Goal: Task Accomplishment & Management: Manage account settings

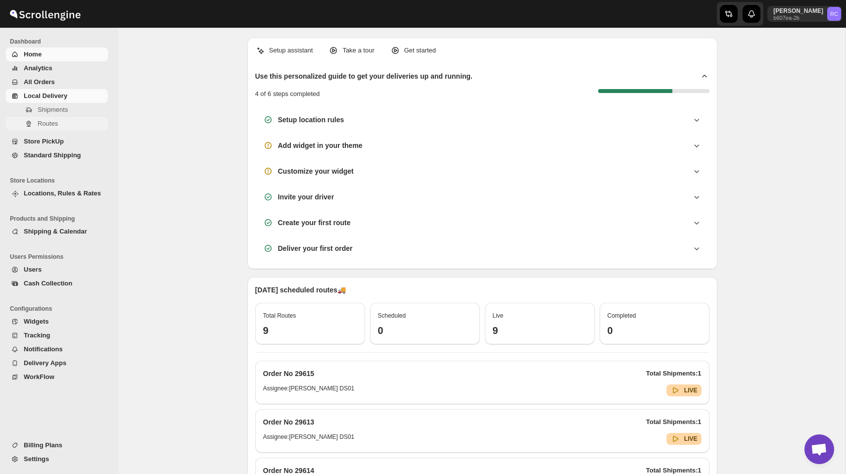
click at [64, 119] on span "Routes" at bounding box center [72, 124] width 68 height 10
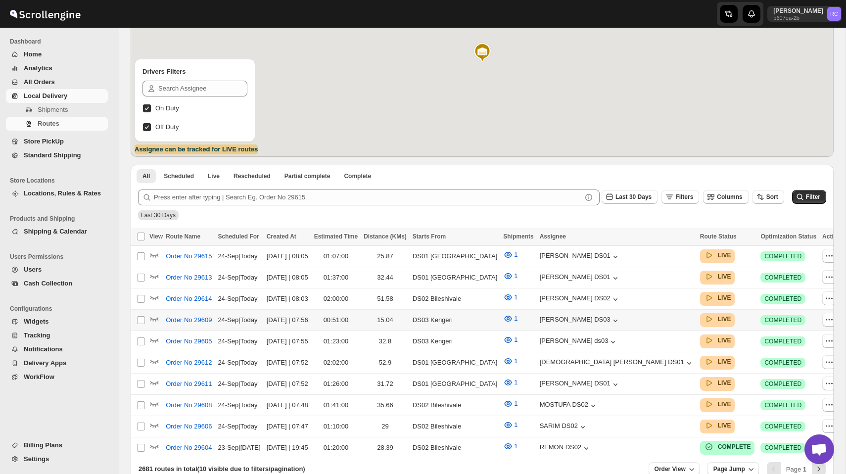
scroll to position [182, 0]
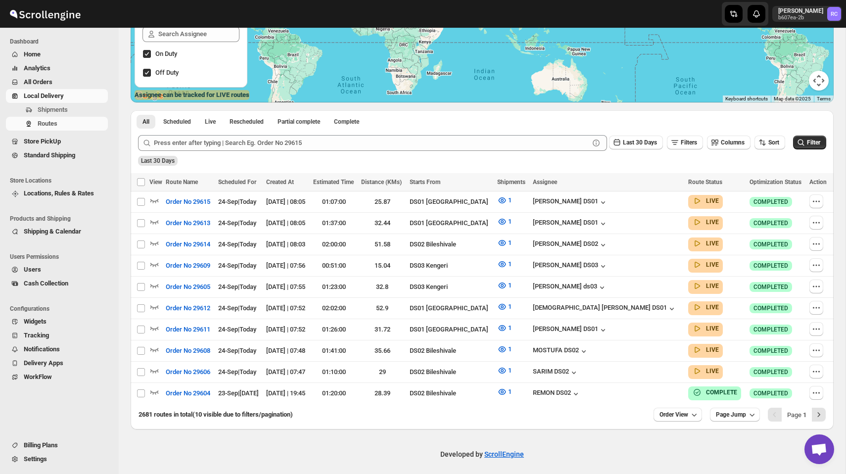
click at [65, 83] on span "All Orders" at bounding box center [65, 82] width 82 height 10
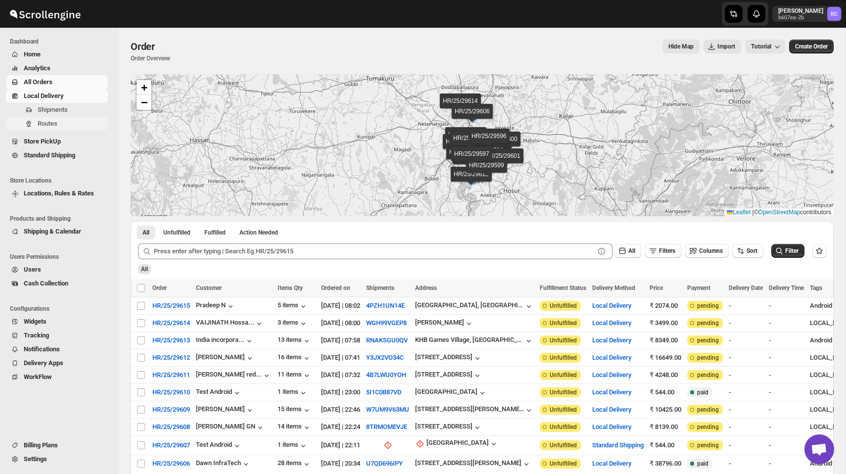
click at [64, 119] on span "Routes" at bounding box center [72, 124] width 68 height 10
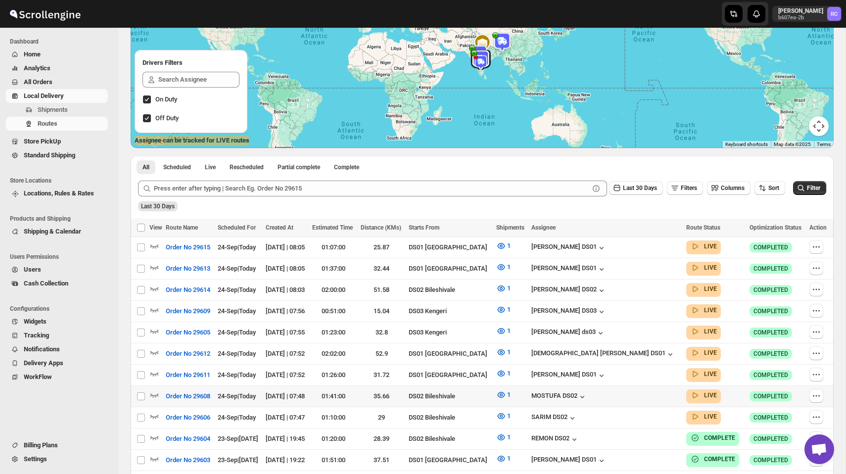
scroll to position [185, 0]
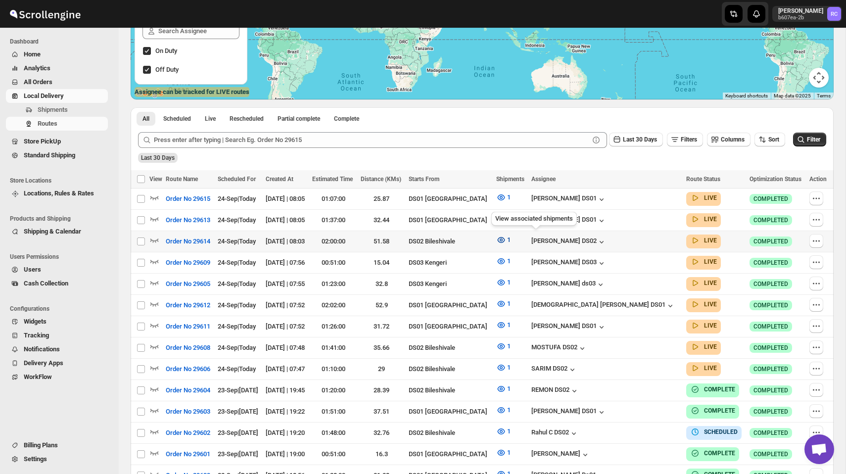
click at [506, 241] on icon "button" at bounding box center [501, 240] width 10 height 10
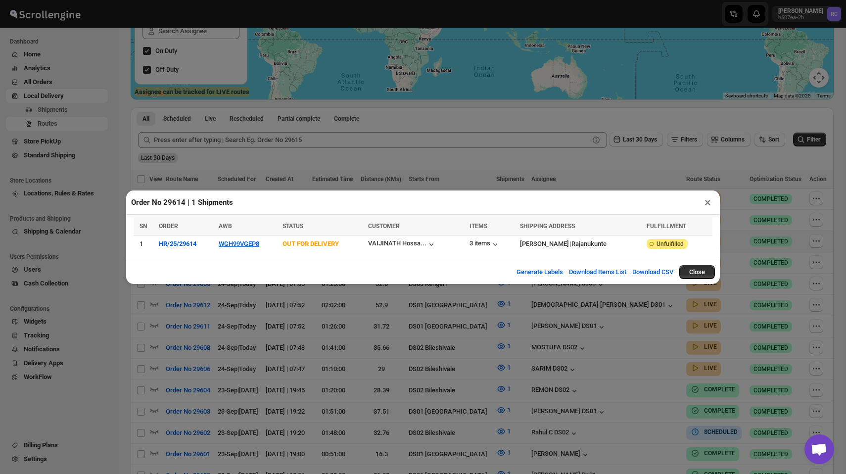
click at [705, 204] on button "×" at bounding box center [707, 202] width 14 height 14
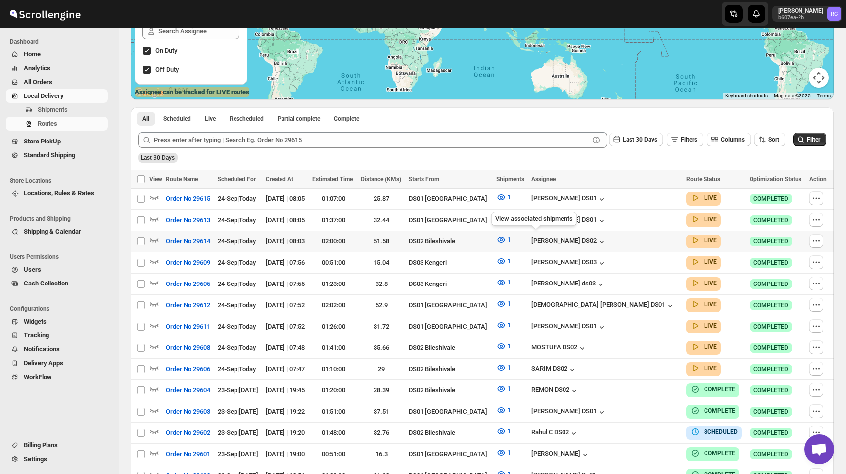
click at [537, 218] on div "View associated shipments" at bounding box center [534, 221] width 90 height 22
click at [502, 219] on icon "button" at bounding box center [500, 218] width 3 height 3
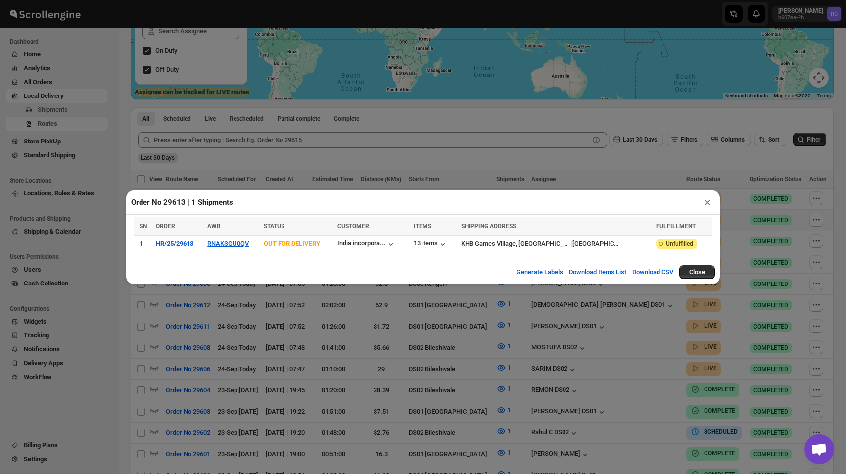
click at [707, 204] on button "×" at bounding box center [707, 202] width 14 height 14
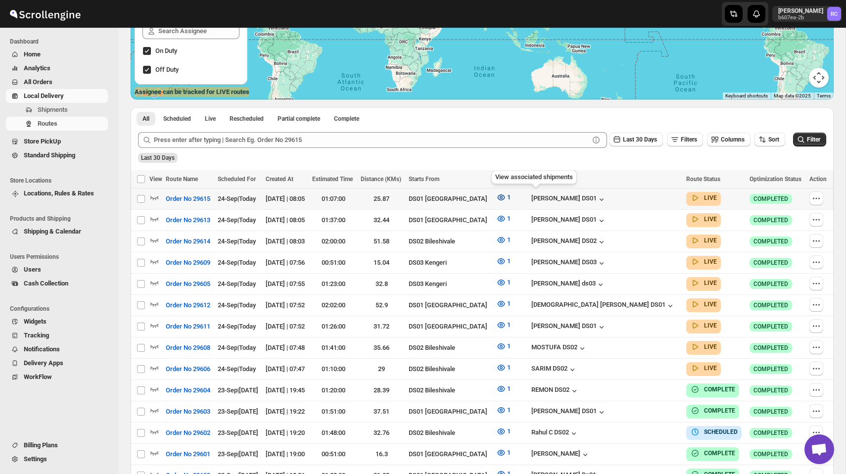
click at [506, 198] on icon "button" at bounding box center [501, 197] width 10 height 10
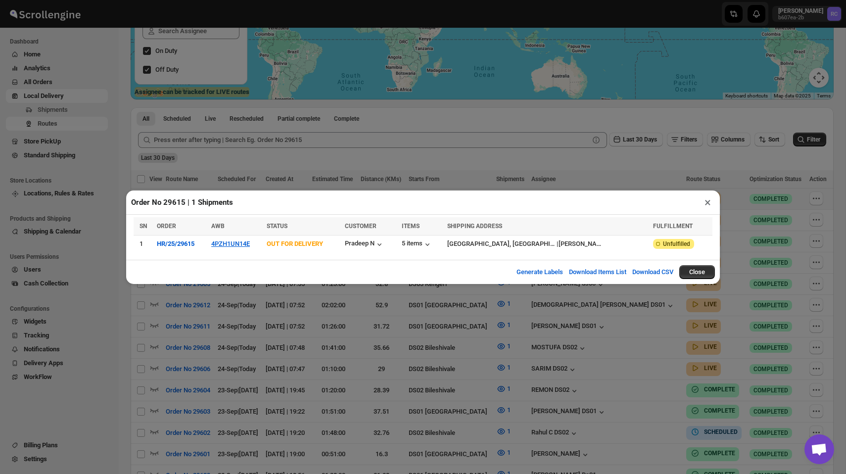
click at [706, 202] on button "×" at bounding box center [707, 202] width 14 height 14
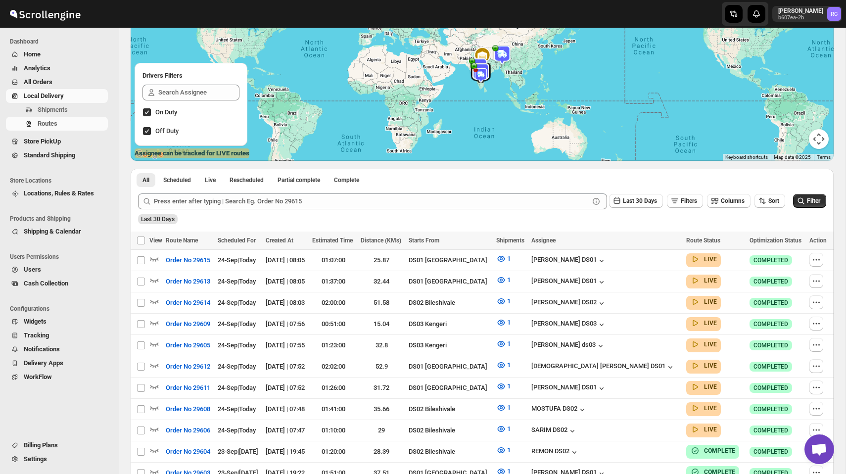
scroll to position [116, 0]
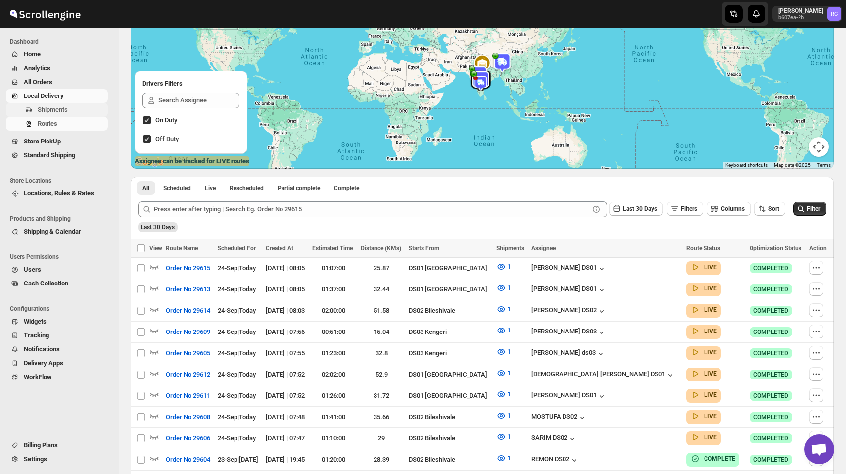
click at [60, 111] on span "Shipments" at bounding box center [53, 109] width 30 height 7
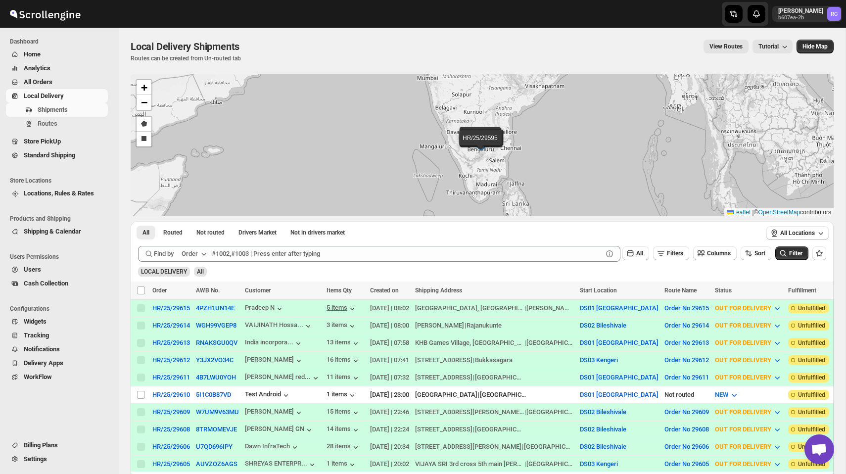
scroll to position [52, 0]
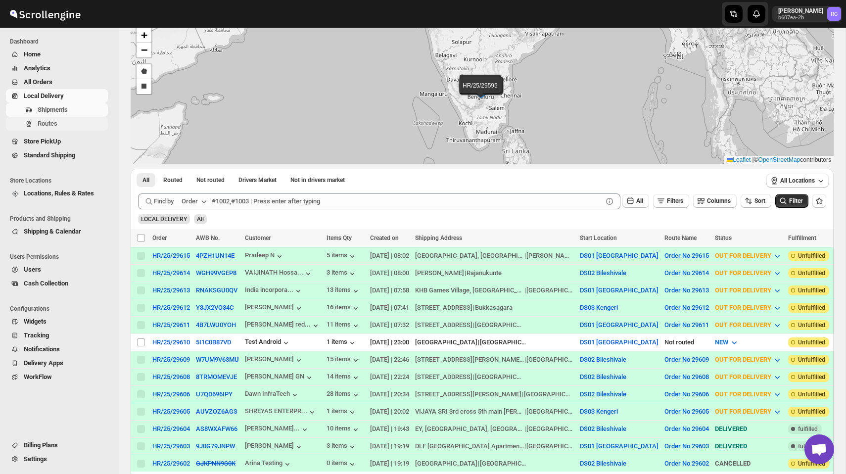
click at [64, 122] on span "Routes" at bounding box center [72, 124] width 68 height 10
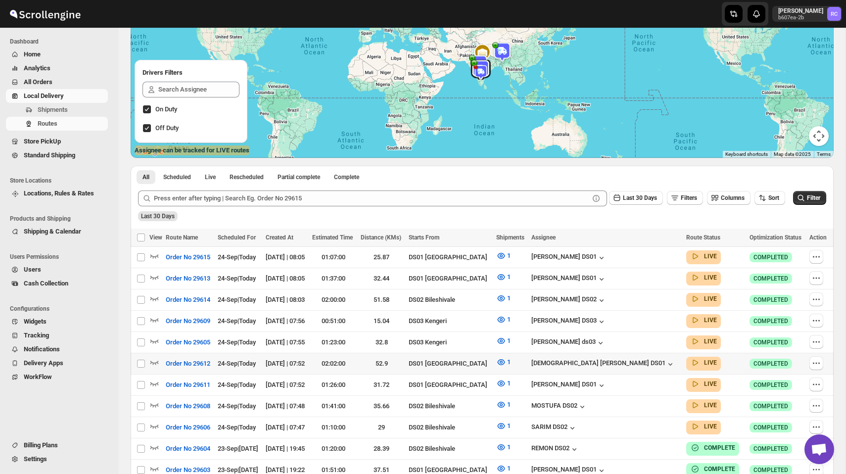
scroll to position [152, 0]
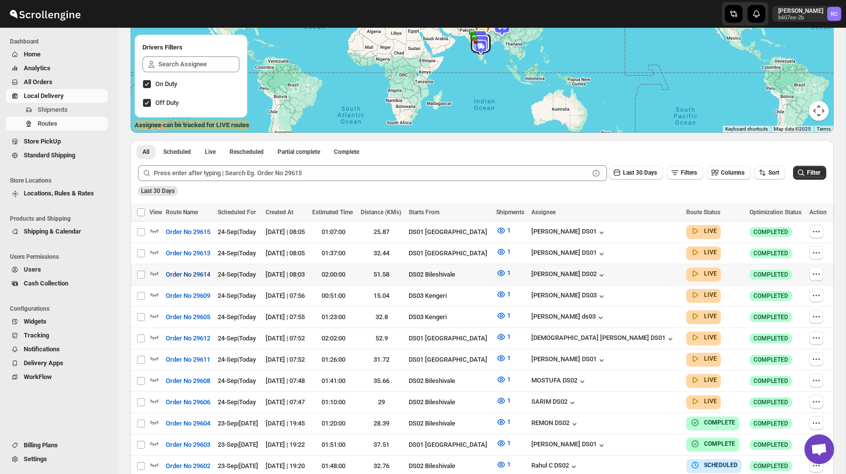
click at [207, 272] on span "Order No 29614" at bounding box center [188, 275] width 45 height 10
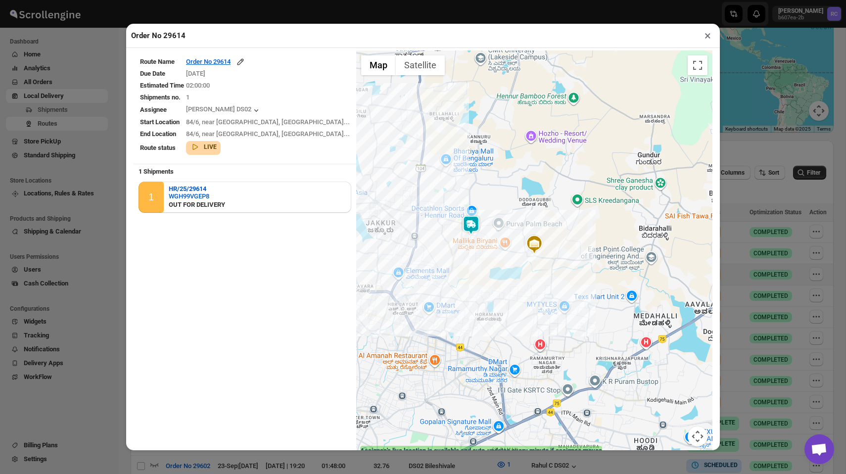
click at [710, 35] on button "×" at bounding box center [707, 36] width 14 height 14
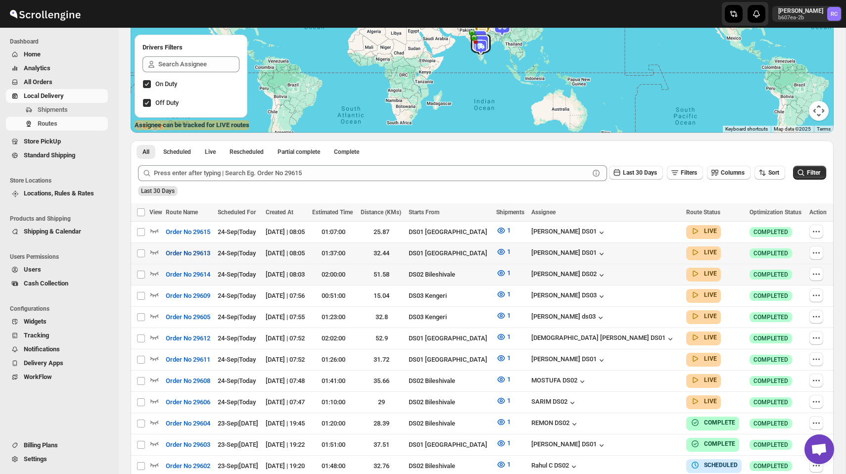
click at [190, 249] on span "Order No 29613" at bounding box center [188, 253] width 45 height 10
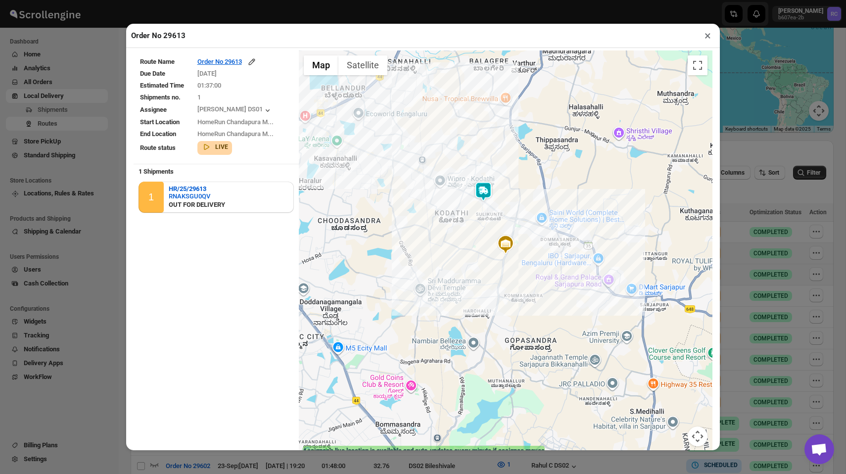
click at [702, 33] on button "×" at bounding box center [707, 36] width 14 height 14
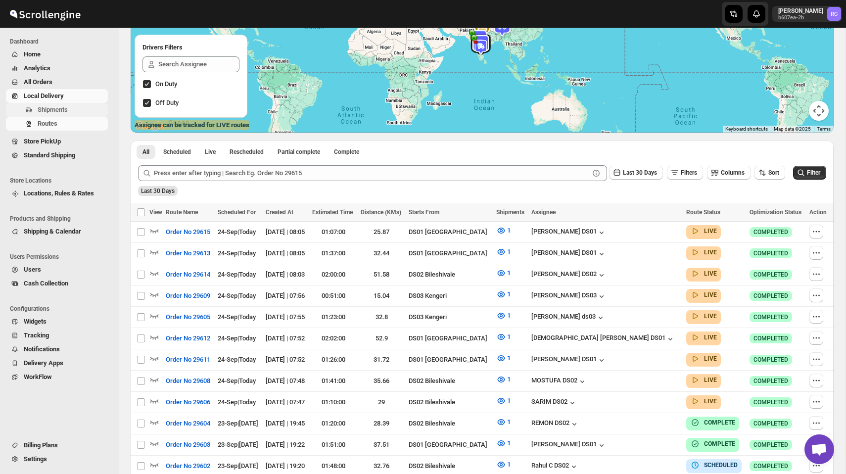
click at [55, 107] on span "Shipments" at bounding box center [53, 109] width 30 height 7
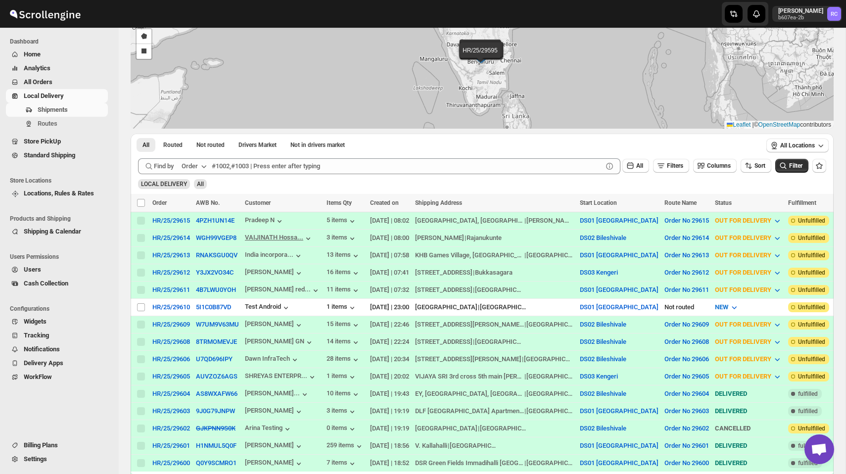
scroll to position [89, 0]
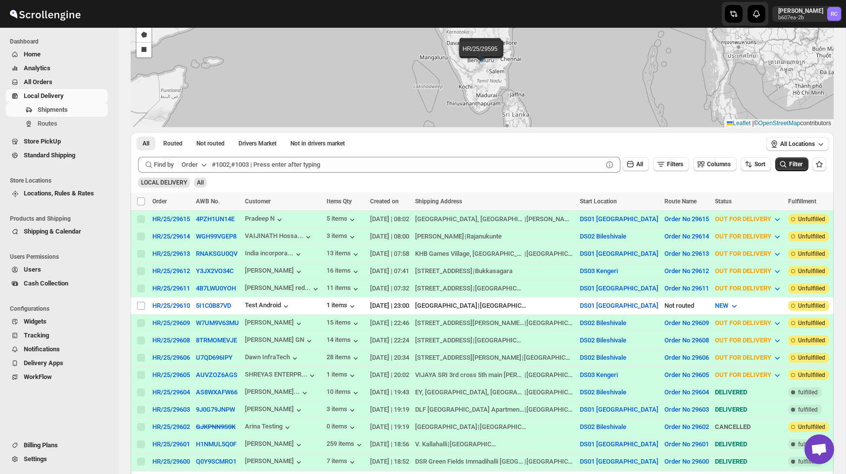
click at [70, 81] on span "All Orders" at bounding box center [65, 82] width 82 height 10
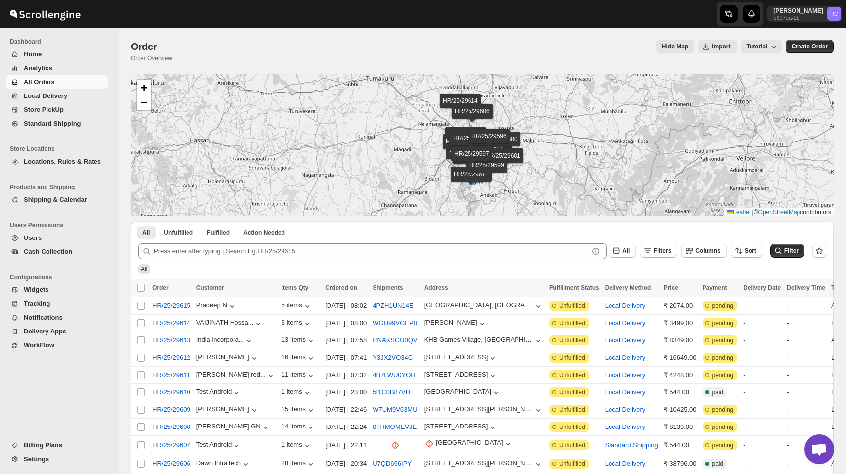
click at [72, 83] on span "All Orders" at bounding box center [65, 82] width 82 height 10
click at [60, 67] on span "Analytics" at bounding box center [65, 68] width 82 height 10
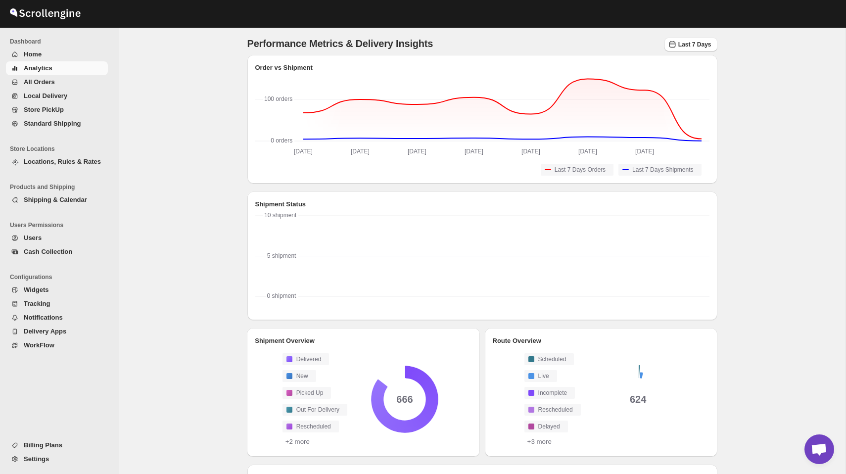
click at [54, 62] on button "Analytics" at bounding box center [57, 68] width 102 height 14
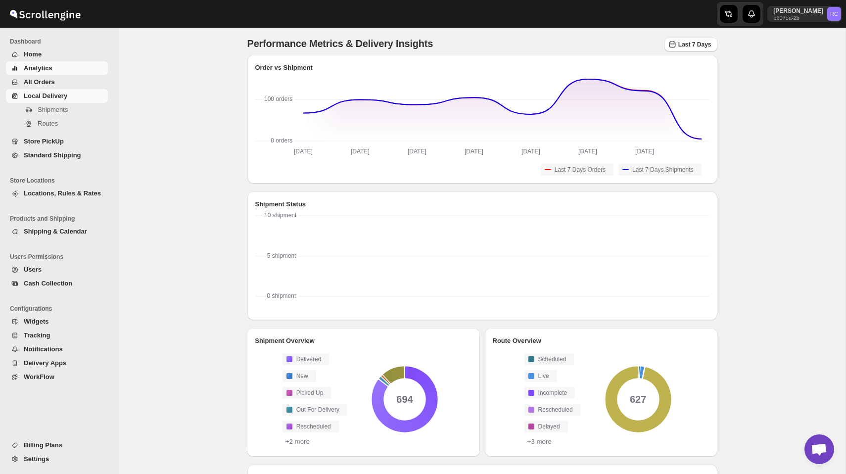
click at [75, 96] on span "Local Delivery" at bounding box center [65, 96] width 82 height 10
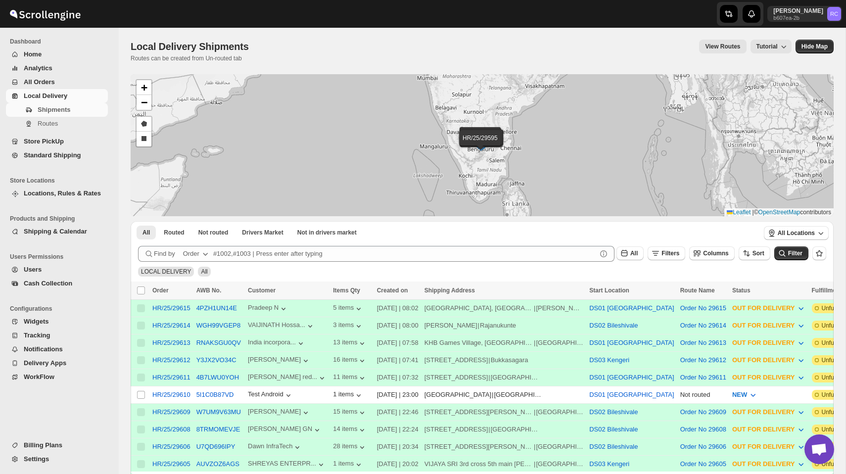
click at [57, 70] on span "Analytics" at bounding box center [65, 68] width 82 height 10
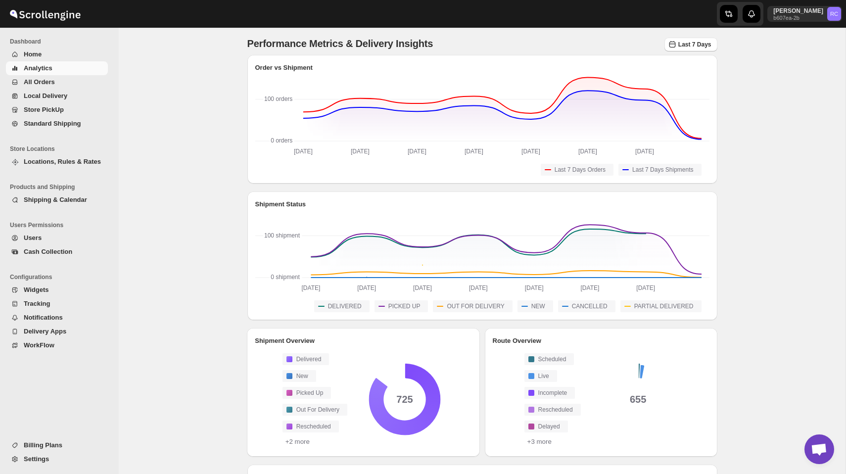
click at [55, 79] on span "All Orders" at bounding box center [65, 82] width 82 height 10
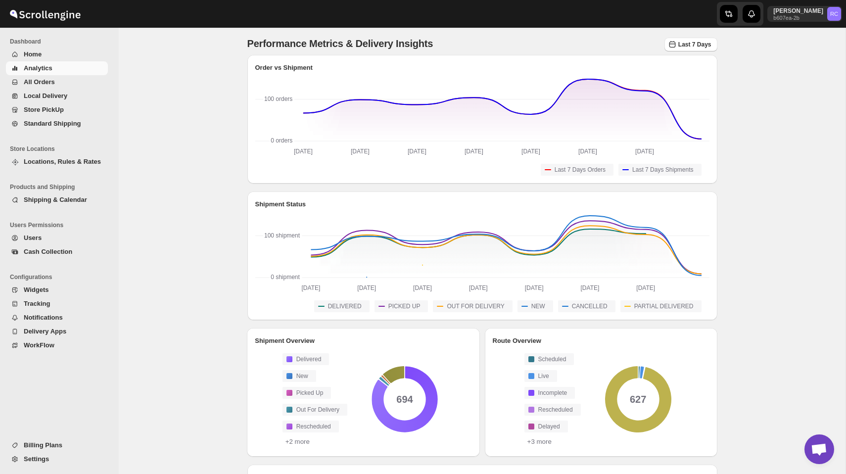
click at [46, 79] on span "All Orders" at bounding box center [39, 81] width 31 height 7
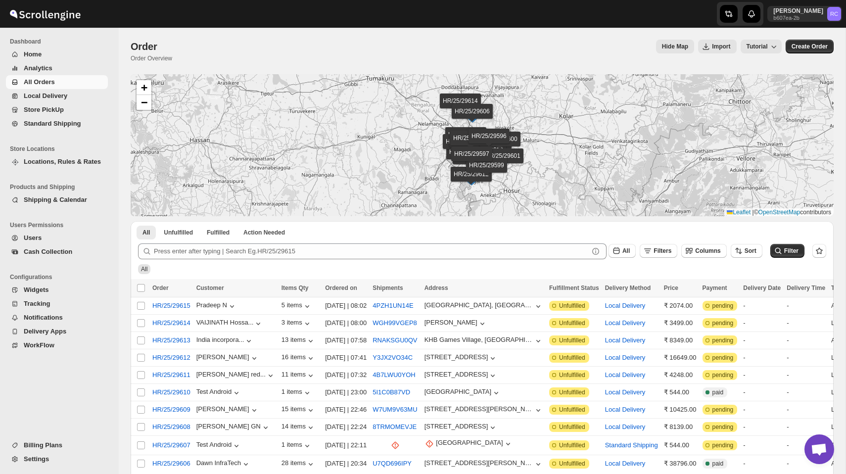
click at [61, 162] on span "Locations, Rules & Rates" at bounding box center [62, 161] width 77 height 7
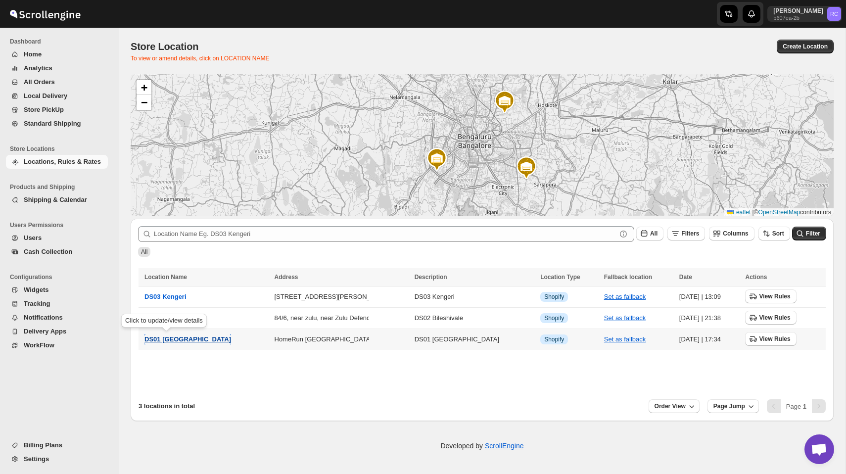
click at [173, 337] on span "DS01 [GEOGRAPHIC_DATA]" at bounding box center [187, 338] width 87 height 7
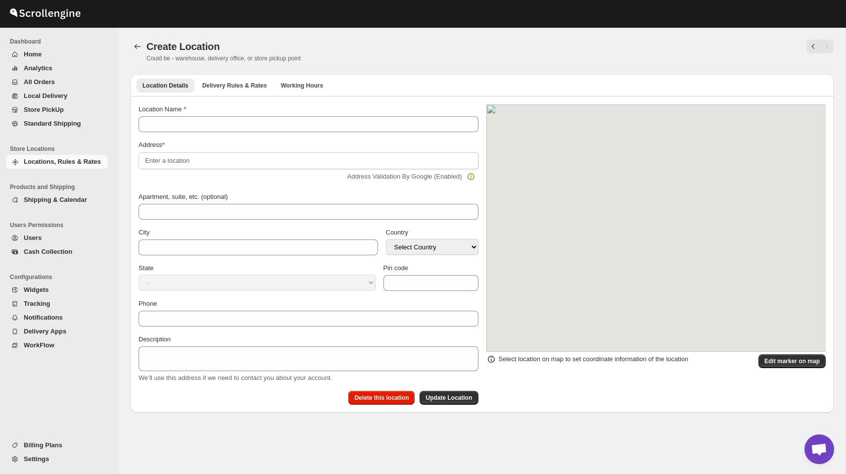
type input "DS01 [GEOGRAPHIC_DATA]"
type input "Sy No 46/1, Near Lions Eye Hospital"
type input "[GEOGRAPHIC_DATA]"
select select "IN"
type input "562125"
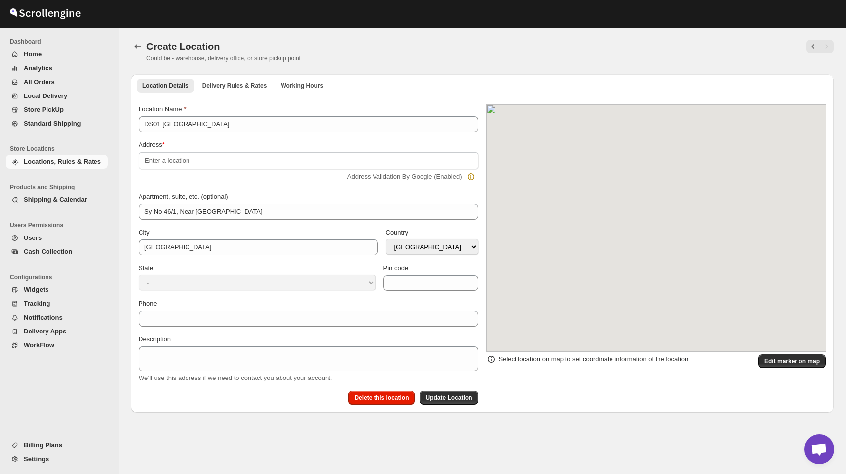
type input "+919972966515"
type textarea "DS01 [GEOGRAPHIC_DATA]"
select select "Karnataka"
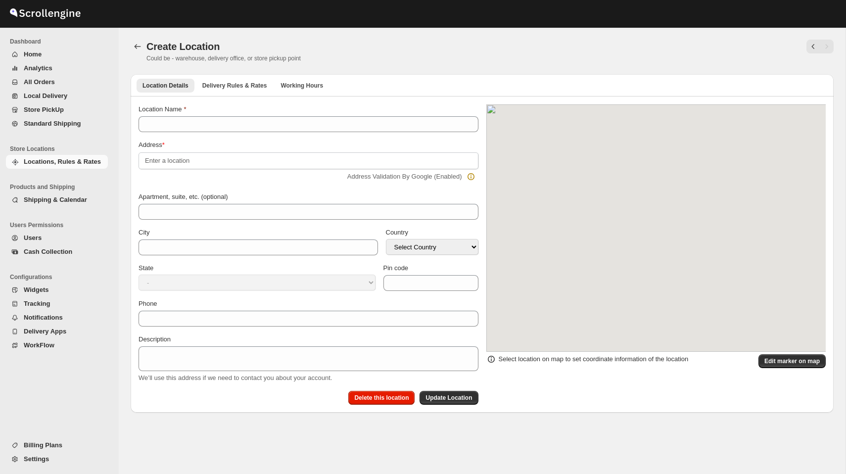
type input "DS01 [GEOGRAPHIC_DATA]"
type input "Sy No 46/1, Near [GEOGRAPHIC_DATA]"
type input "[GEOGRAPHIC_DATA]"
select select "IN"
type input "562125"
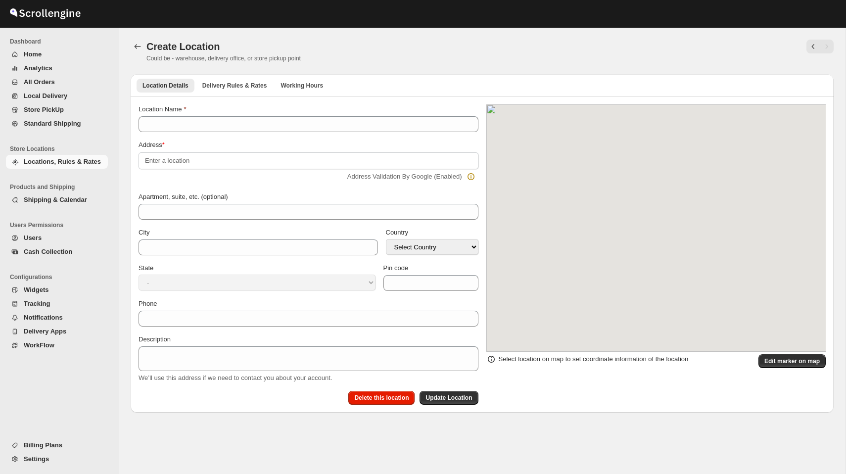
type input "[PHONE_NUMBER]"
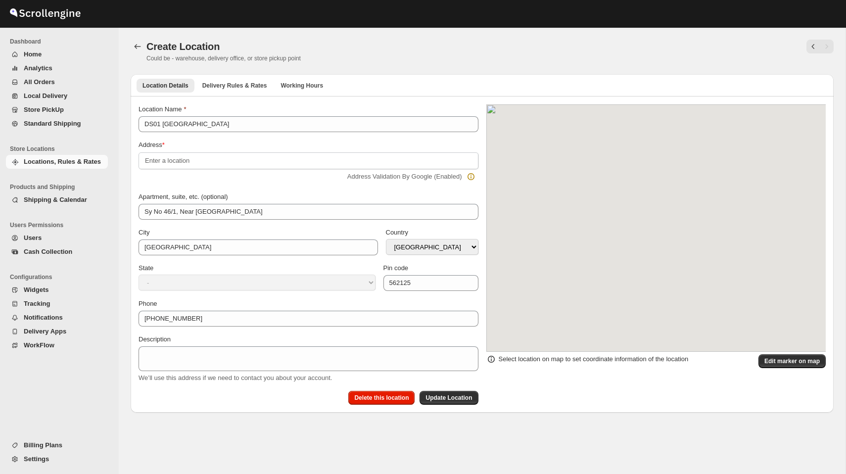
select select "[GEOGRAPHIC_DATA]"
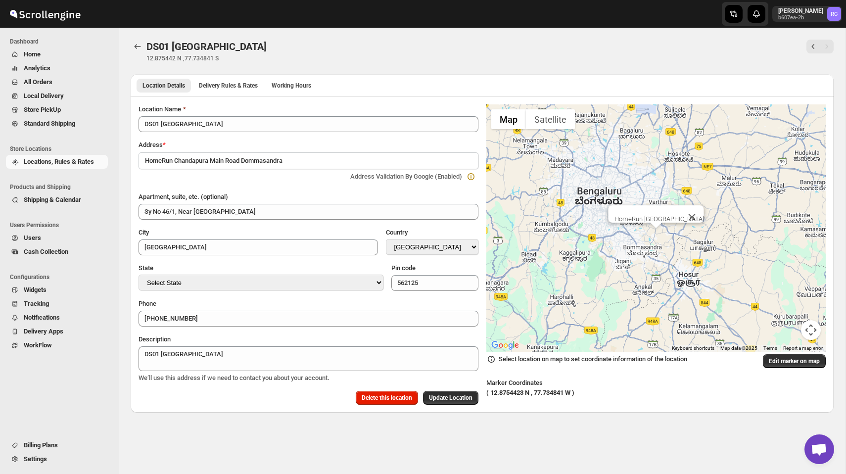
click at [43, 67] on span "Analytics" at bounding box center [37, 67] width 27 height 7
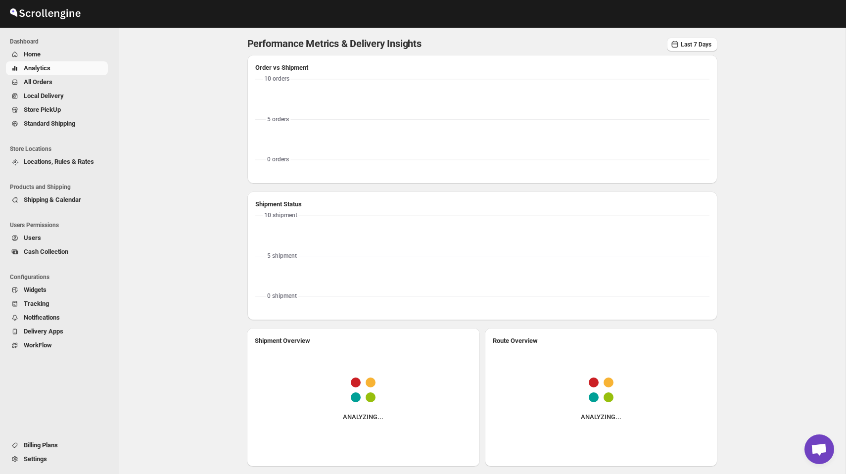
click at [55, 87] on div "Skip to content Dashboard Home Analytics All Orders Local Delivery Store PickUp…" at bounding box center [423, 328] width 846 height 656
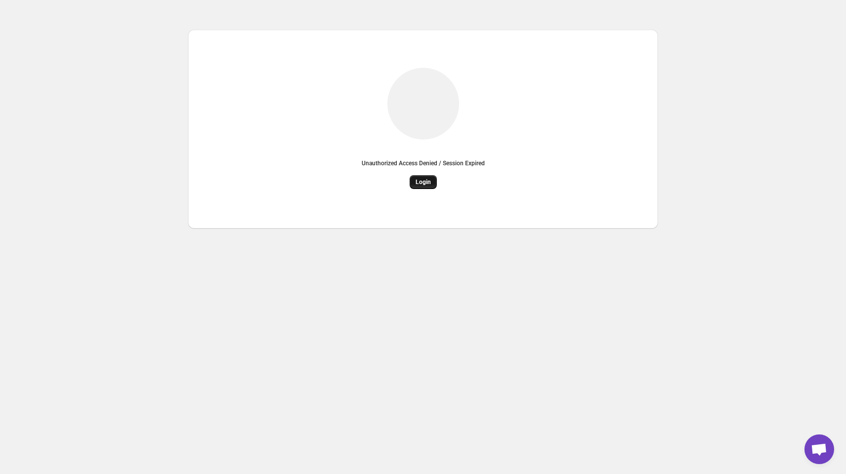
click at [424, 179] on span "Login" at bounding box center [422, 182] width 15 height 8
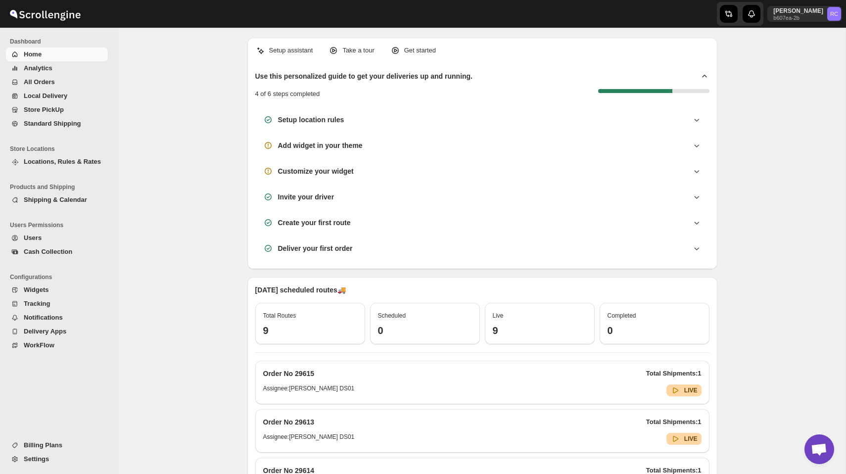
click at [42, 79] on span "All Orders" at bounding box center [39, 81] width 31 height 7
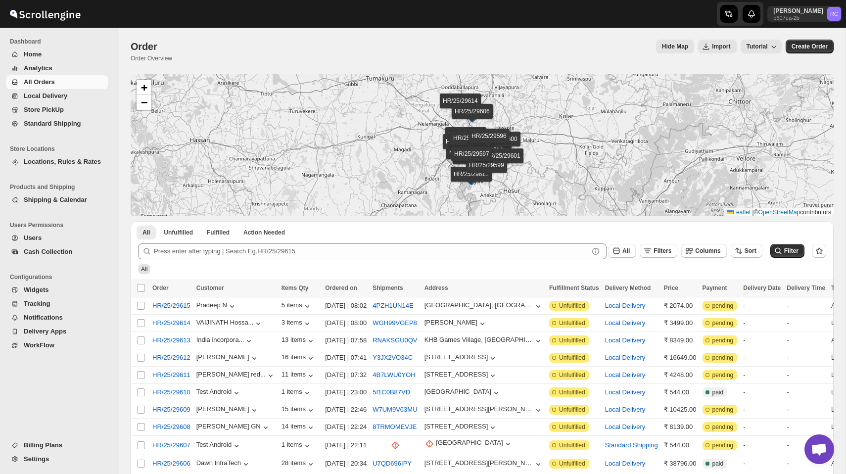
click at [53, 457] on span "Settings" at bounding box center [65, 459] width 82 height 10
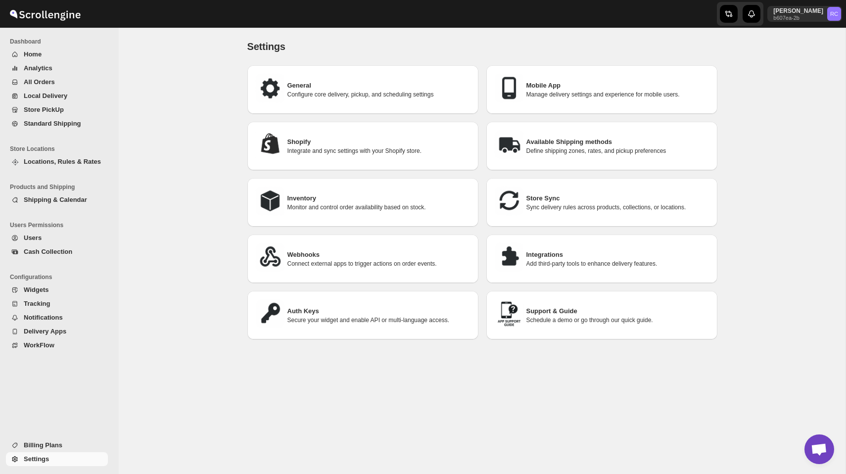
click at [568, 199] on h3 "Store Sync" at bounding box center [617, 198] width 183 height 10
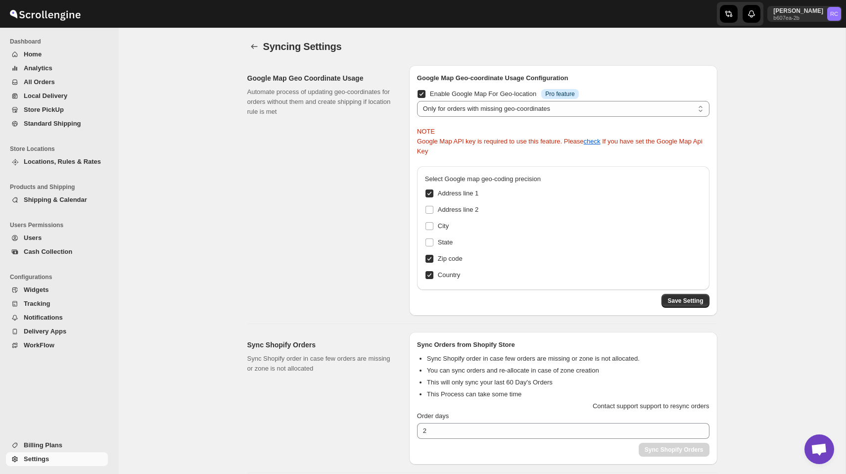
scroll to position [128, 0]
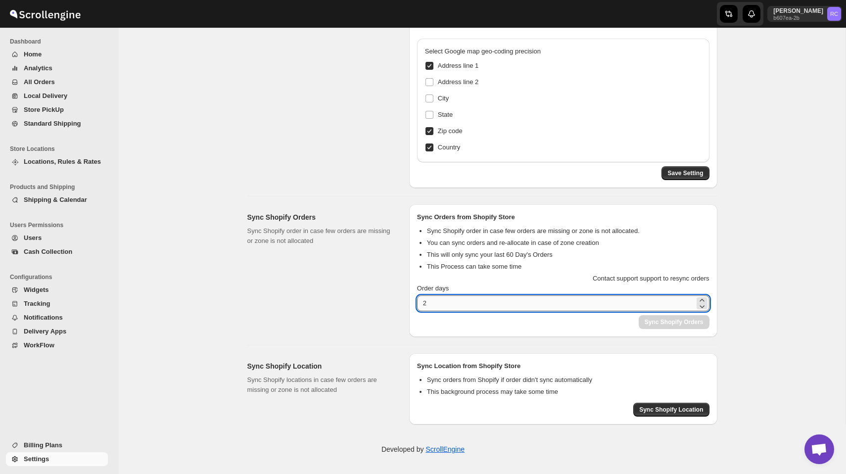
click at [461, 304] on input "2" at bounding box center [555, 303] width 277 height 16
type input "1"
click at [511, 277] on div "Contact support support to resync orders" at bounding box center [563, 278] width 292 height 10
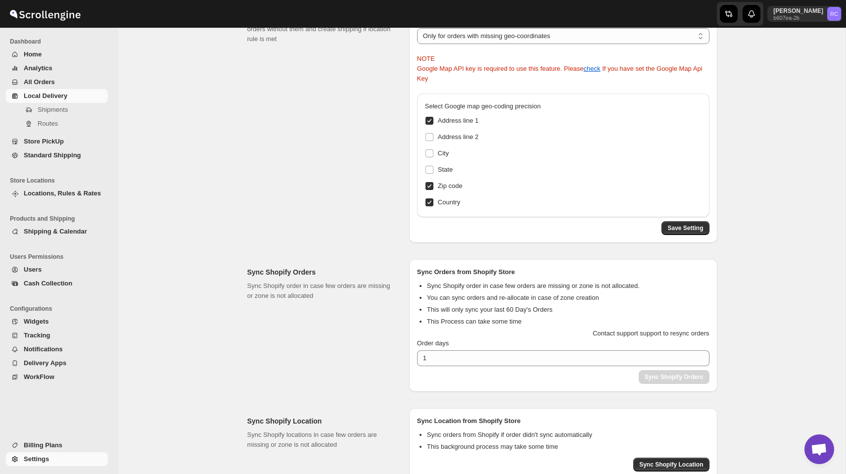
scroll to position [62, 0]
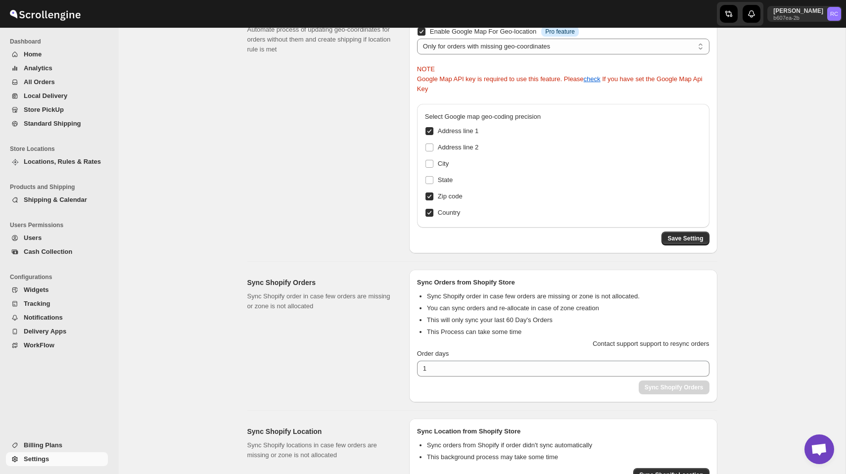
click at [51, 64] on span "Analytics" at bounding box center [65, 68] width 82 height 10
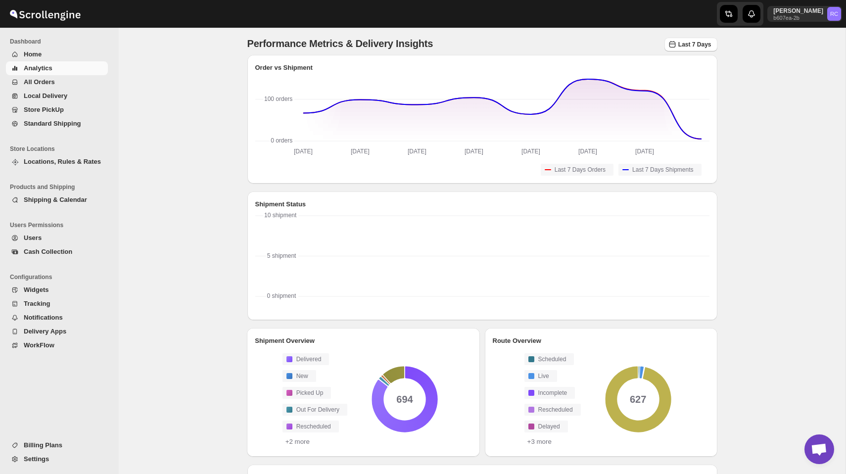
click at [45, 86] on span "All Orders" at bounding box center [65, 82] width 82 height 10
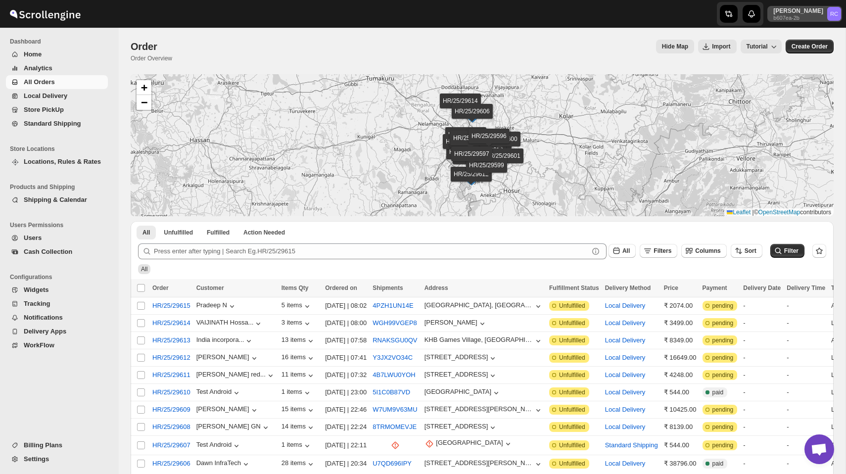
click at [805, 19] on p "b607ea-2b" at bounding box center [798, 18] width 50 height 6
click at [796, 104] on span "Logout" at bounding box center [816, 109] width 40 height 10
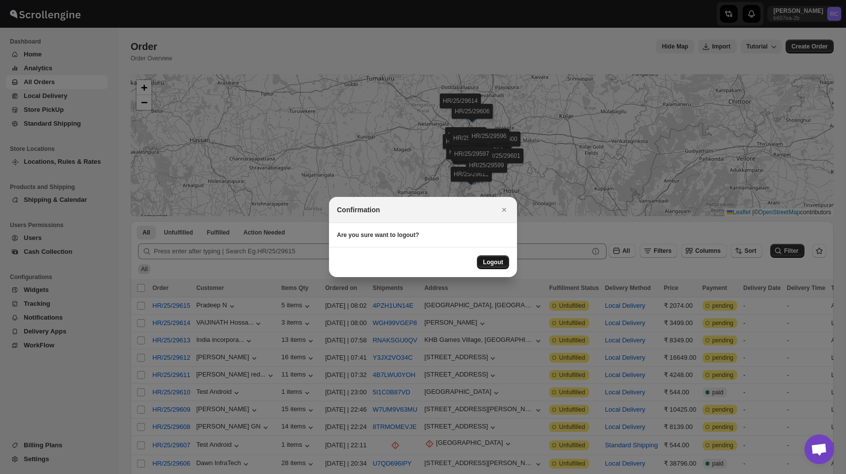
click at [495, 260] on span "Logout" at bounding box center [493, 262] width 20 height 8
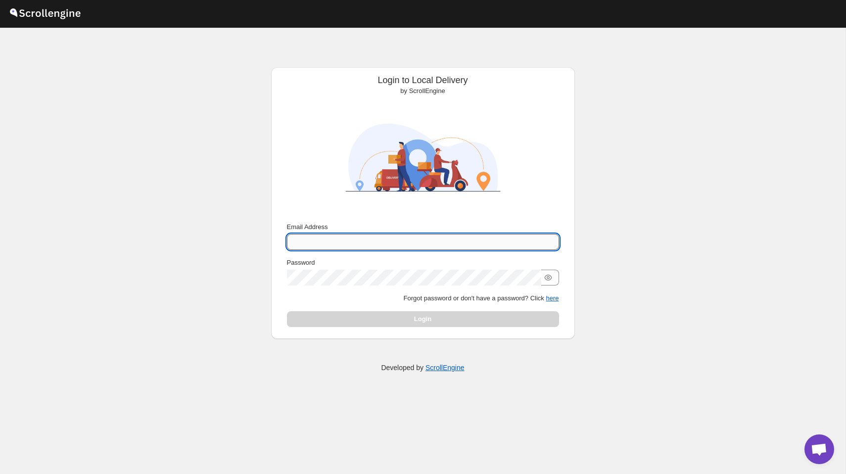
click at [371, 239] on input "Email Address" at bounding box center [423, 242] width 272 height 16
type input "[PERSON_NAME][EMAIL_ADDRESS][DOMAIN_NAME]"
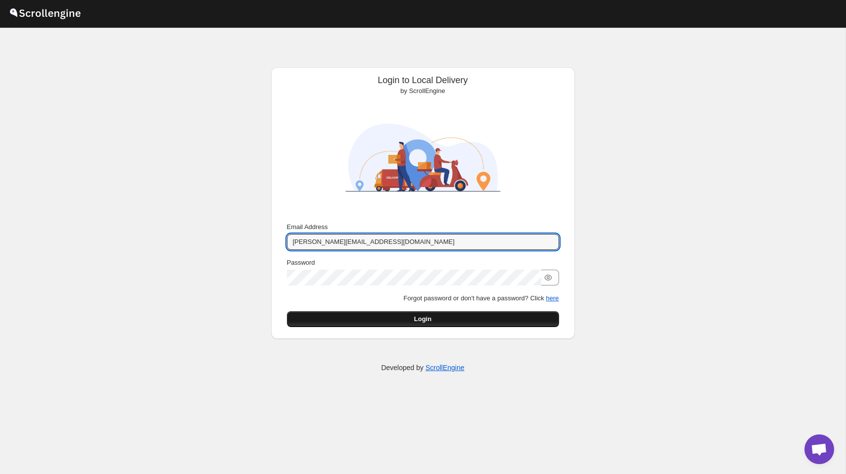
click at [434, 323] on button "Login" at bounding box center [423, 319] width 272 height 16
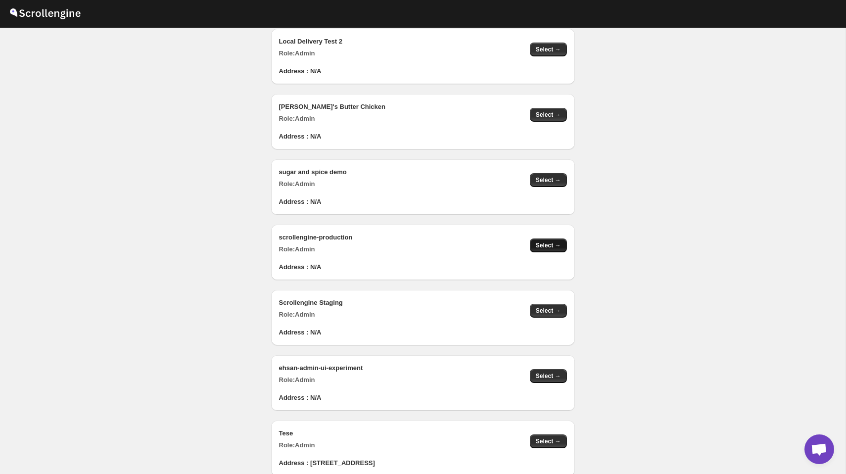
click at [553, 245] on span "Select →" at bounding box center [548, 245] width 25 height 8
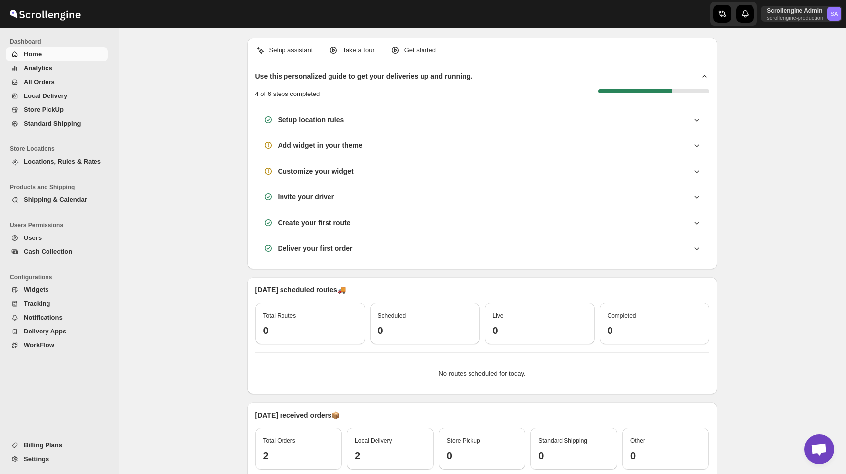
scroll to position [103, 0]
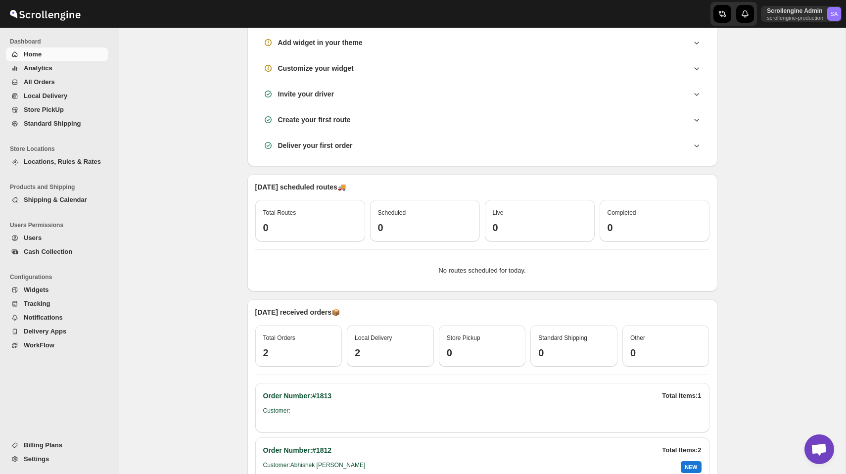
click at [59, 65] on span "Analytics" at bounding box center [65, 68] width 82 height 10
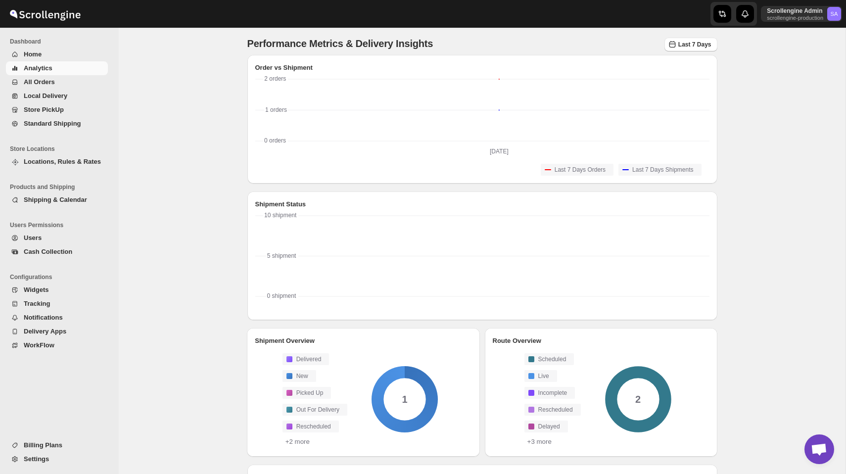
click at [59, 83] on span "All Orders" at bounding box center [65, 82] width 82 height 10
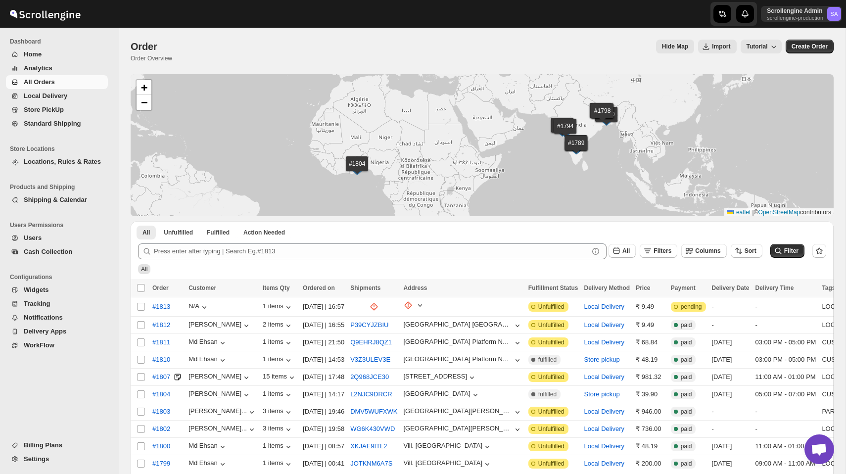
click at [614, 45] on div "Hide Map Import Tutorial" at bounding box center [480, 47] width 601 height 14
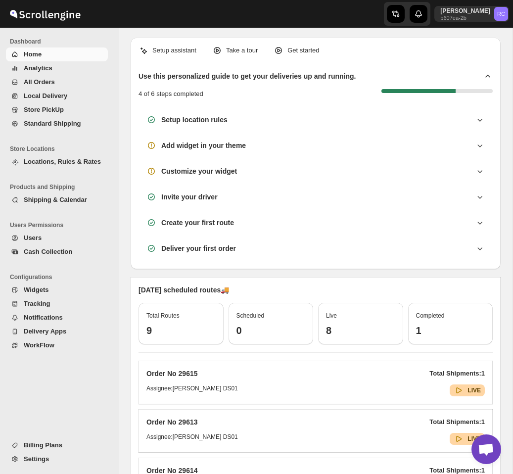
click at [33, 457] on span "Settings" at bounding box center [36, 458] width 25 height 7
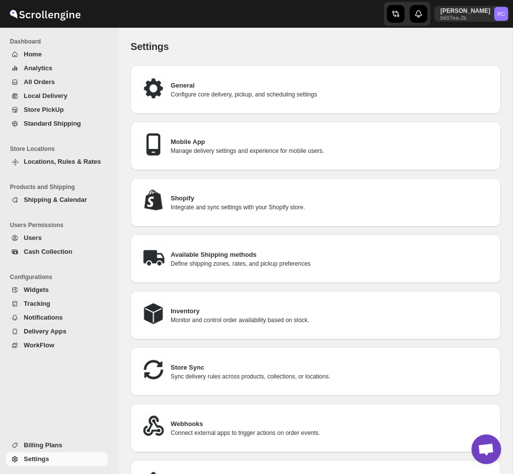
scroll to position [200, 0]
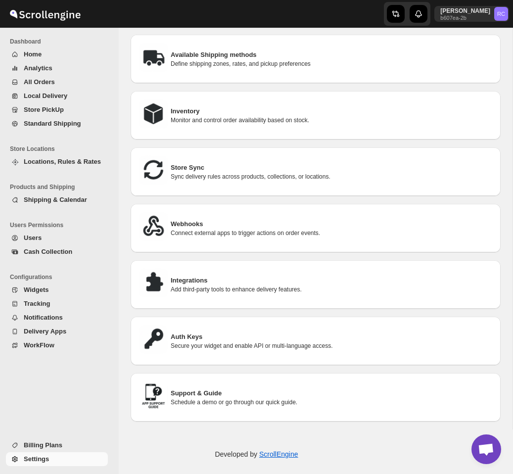
click at [233, 156] on div "Store Sync Sync delivery rules across products, collections, or locations." at bounding box center [315, 171] width 354 height 33
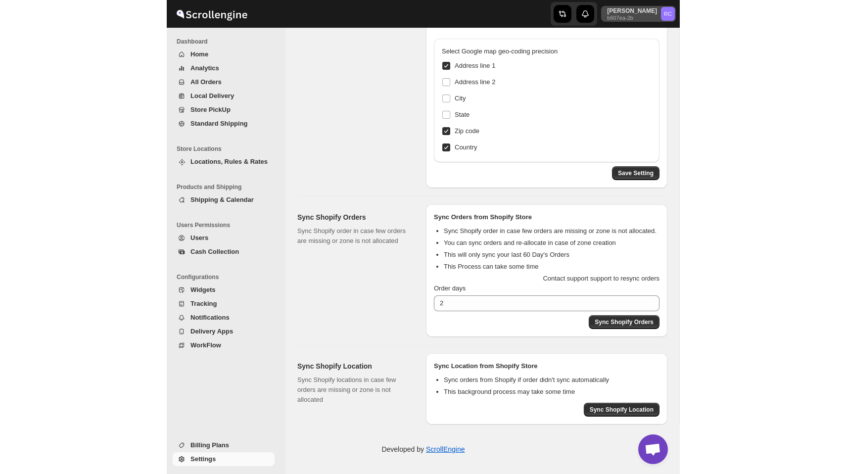
scroll to position [128, 0]
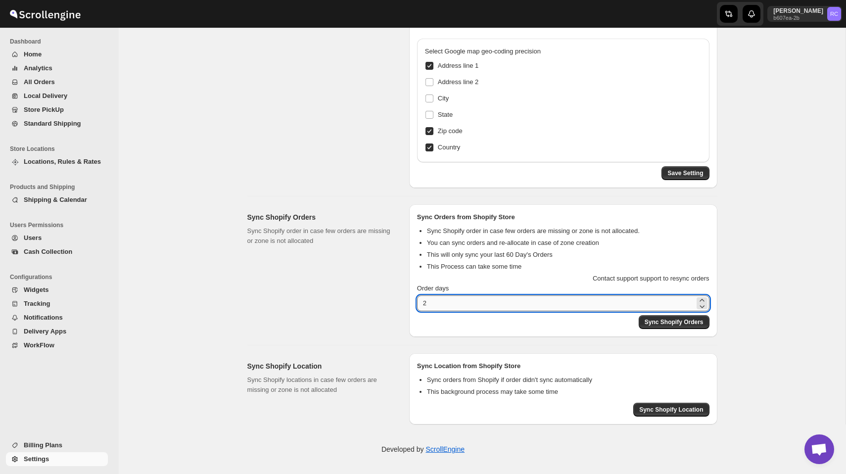
click at [452, 306] on input "2" at bounding box center [555, 303] width 277 height 16
type input "1"
click at [681, 327] on button "Sync Shopify Orders" at bounding box center [673, 322] width 71 height 14
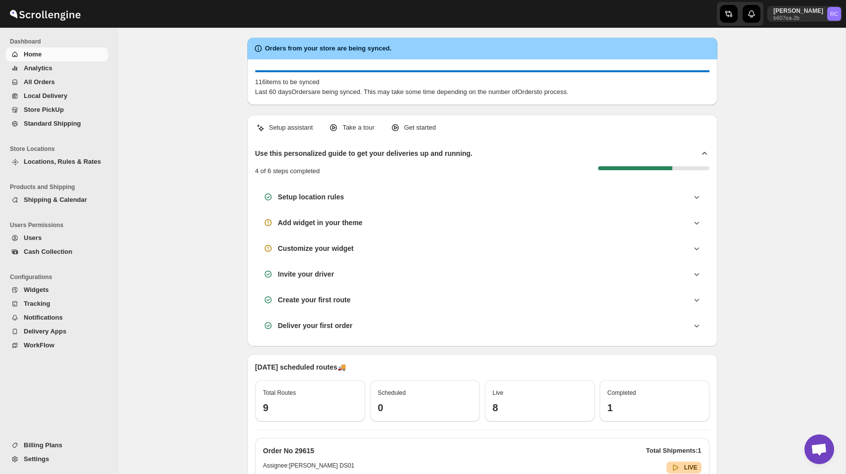
click at [45, 79] on span "All Orders" at bounding box center [39, 81] width 31 height 7
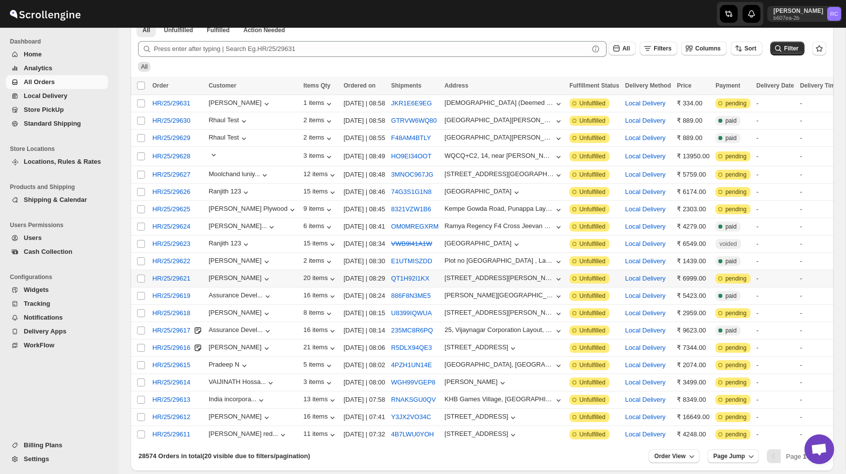
scroll to position [109, 0]
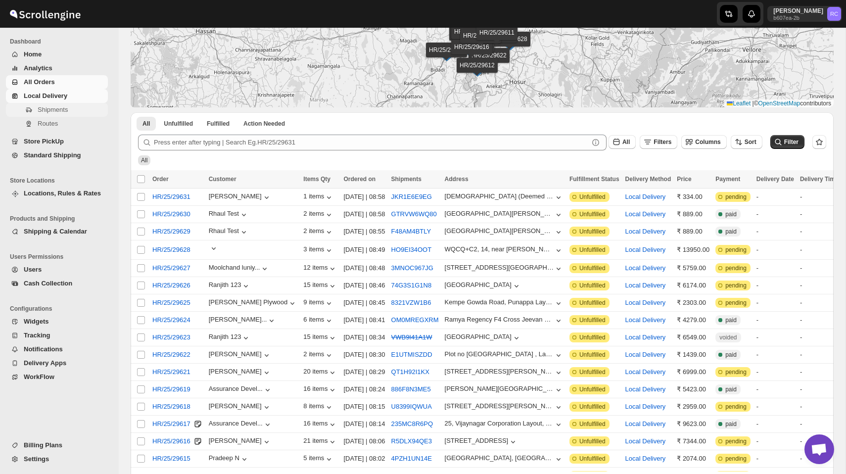
click at [50, 113] on span "Shipments" at bounding box center [53, 109] width 30 height 7
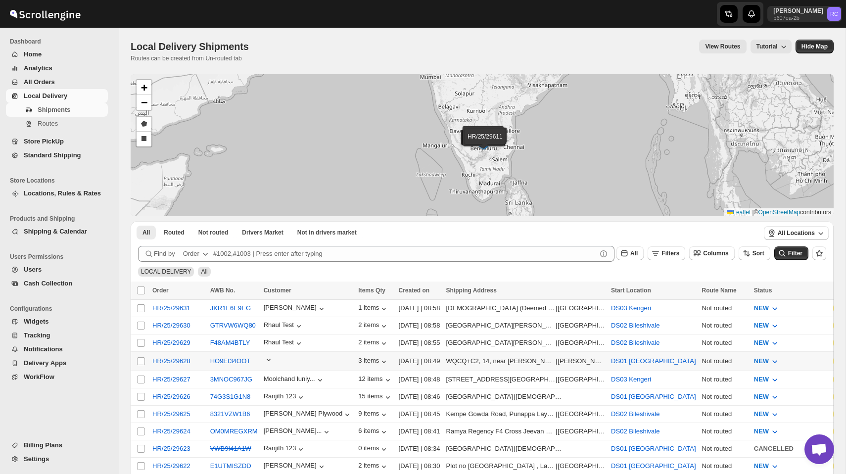
scroll to position [259, 0]
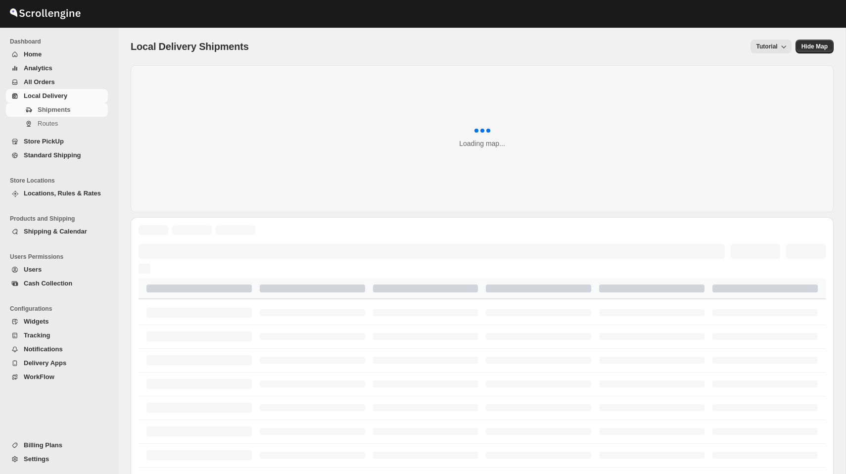
click at [53, 84] on span "All Orders" at bounding box center [39, 81] width 31 height 7
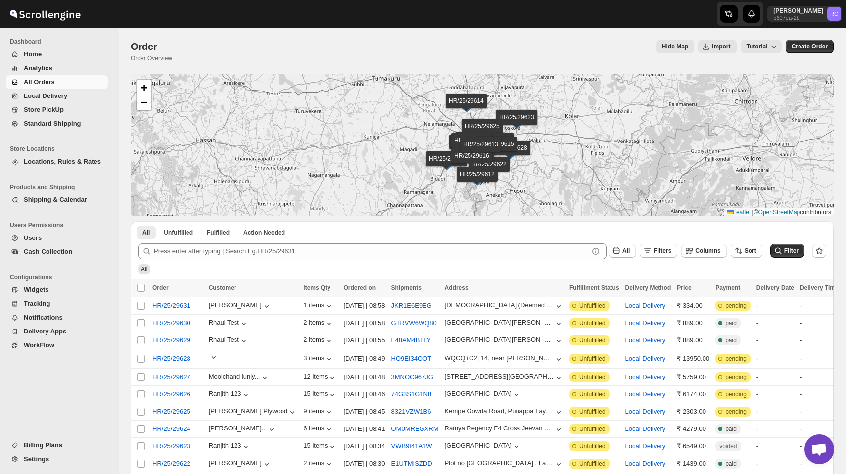
click at [50, 460] on span "Settings" at bounding box center [65, 459] width 82 height 10
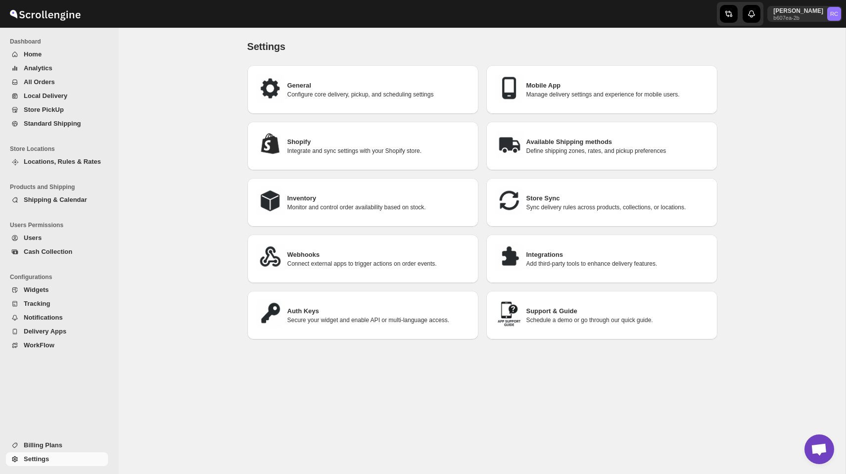
click at [557, 209] on p "Sync delivery rules across products, collections, or locations." at bounding box center [617, 207] width 183 height 8
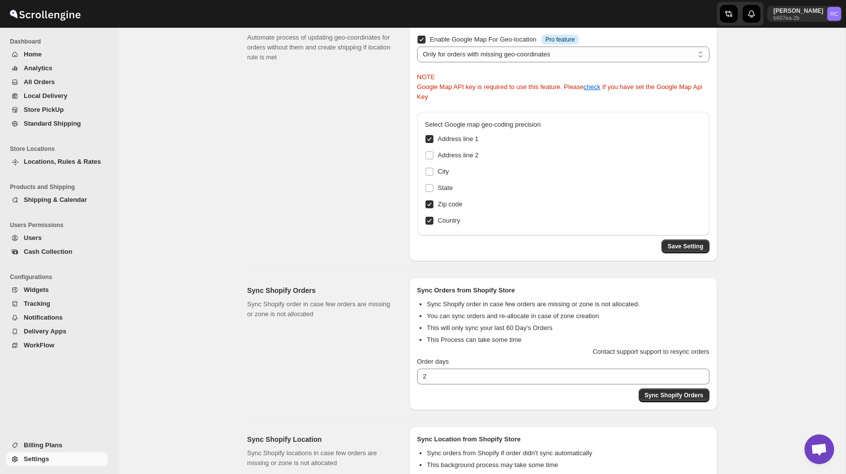
scroll to position [67, 0]
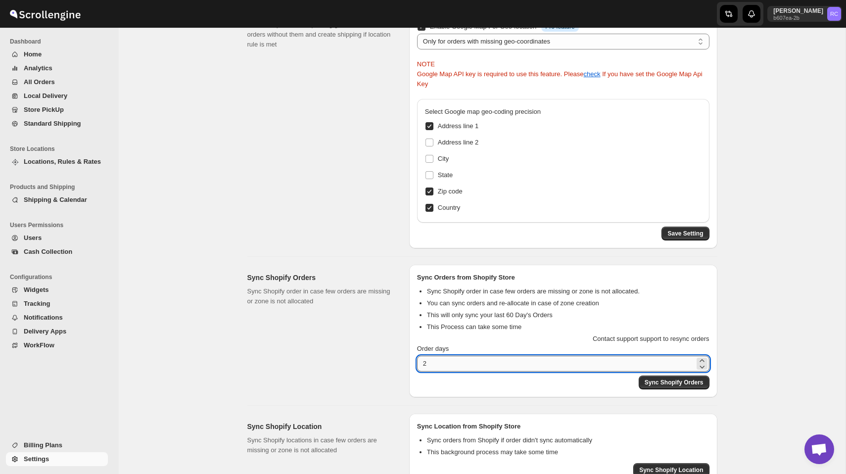
click at [458, 369] on input "2" at bounding box center [555, 364] width 277 height 16
type input "1"
click at [673, 383] on span "Sync Shopify Orders" at bounding box center [673, 382] width 59 height 8
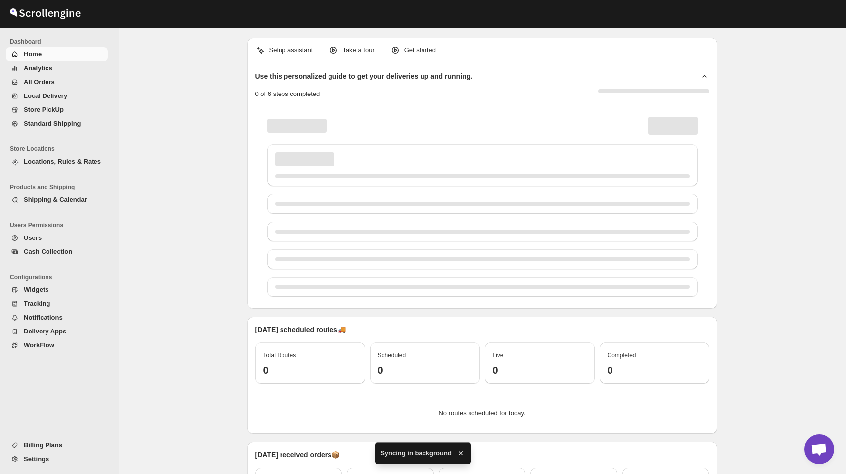
click at [788, 230] on div "Setup assistant Take a tour Get started Use this personalized guide to get your…" at bounding box center [482, 320] width 726 height 585
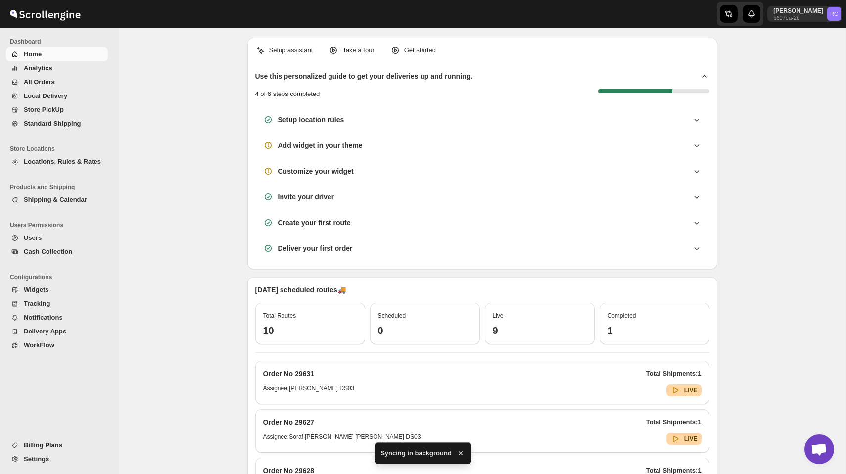
click at [47, 79] on span "All Orders" at bounding box center [39, 81] width 31 height 7
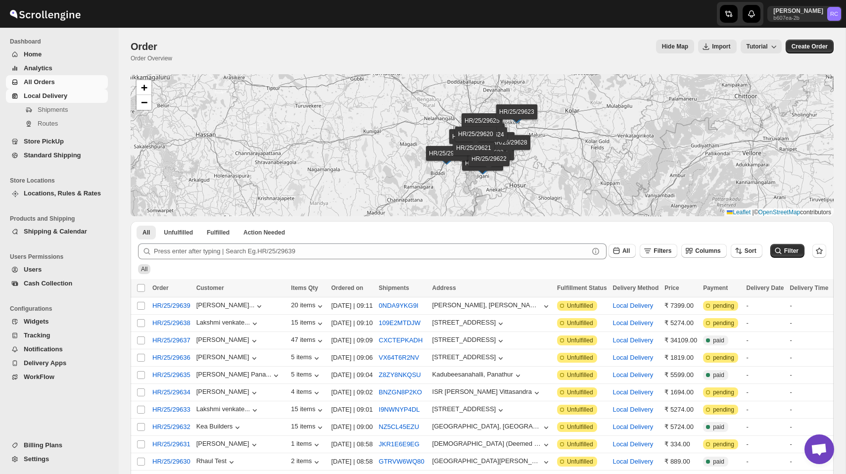
click at [63, 90] on link "Local Delivery" at bounding box center [57, 96] width 102 height 14
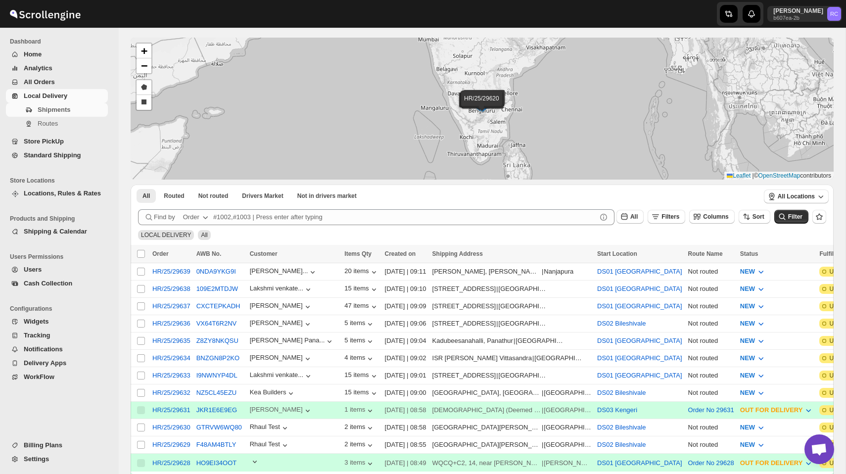
scroll to position [33, 0]
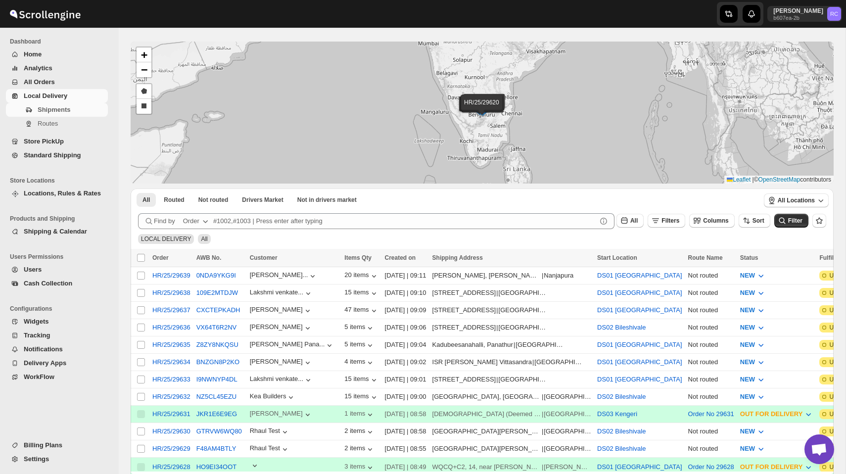
click at [51, 76] on button "All Orders" at bounding box center [57, 82] width 102 height 14
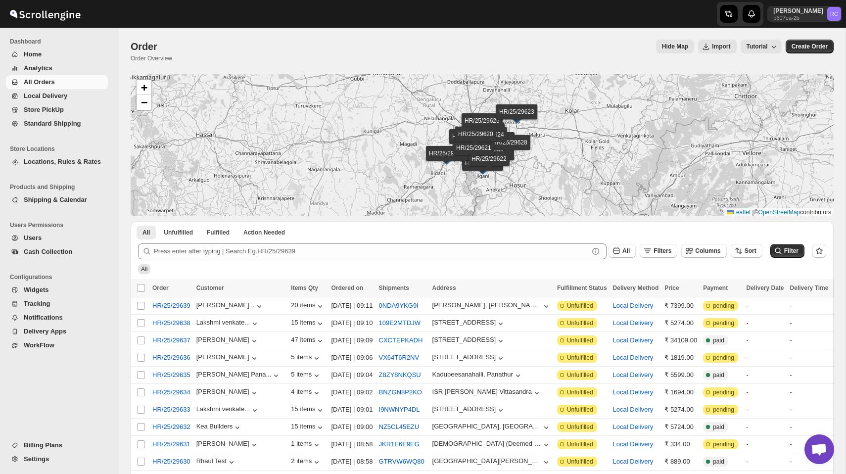
click at [49, 51] on span "Home" at bounding box center [65, 54] width 82 height 10
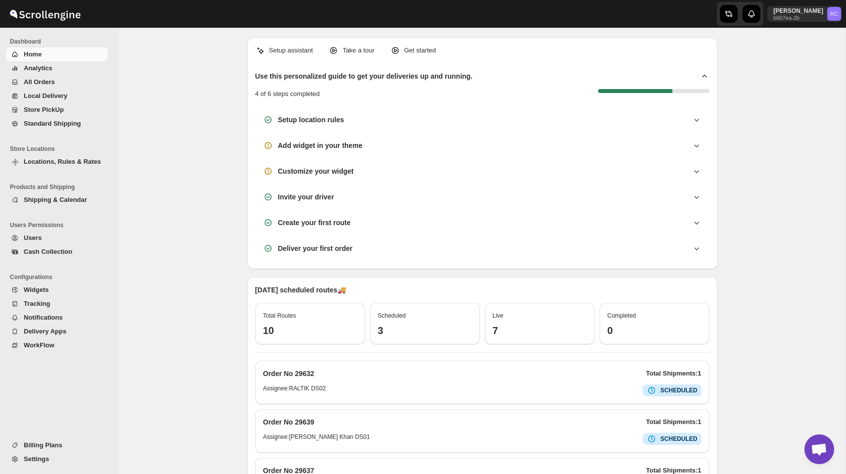
click at [184, 222] on div "Setup assistant Take a tour Get started Use this personalized guide to get your…" at bounding box center [482, 362] width 726 height 668
click at [54, 67] on span "Analytics" at bounding box center [65, 68] width 82 height 10
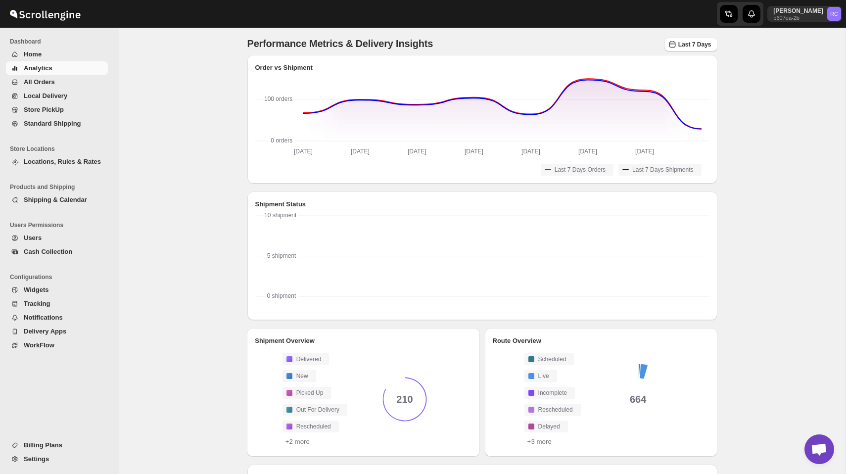
click at [44, 78] on span "All Orders" at bounding box center [39, 81] width 31 height 7
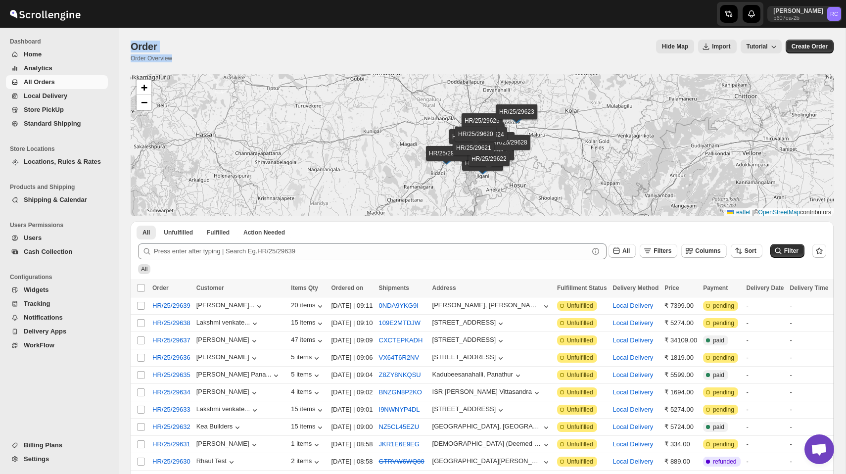
drag, startPoint x: 176, startPoint y: 57, endPoint x: 130, endPoint y: 45, distance: 48.0
click at [130, 45] on div "Order. This page is ready Order Order Overview Hide Map Import Tutorial More ac…" at bounding box center [482, 350] width 726 height 645
drag, startPoint x: 130, startPoint y: 45, endPoint x: 183, endPoint y: 57, distance: 55.3
click at [183, 57] on div "Order. This page is ready Order Order Overview Hide Map Import Tutorial More ac…" at bounding box center [482, 350] width 726 height 645
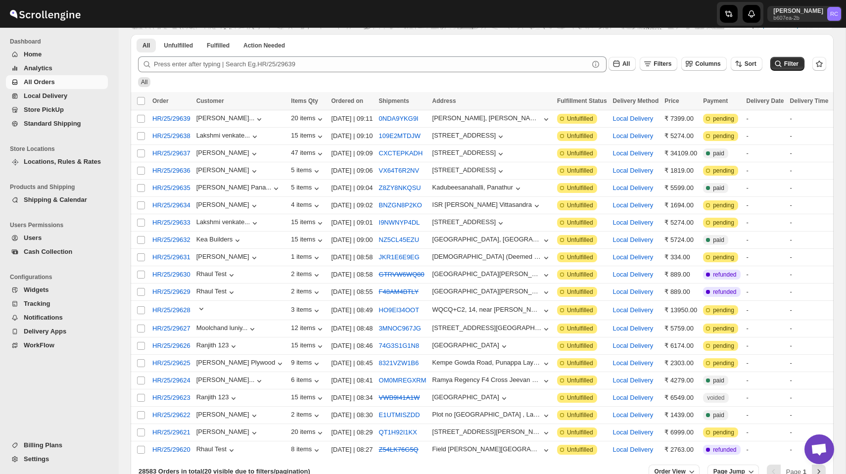
scroll to position [184, 0]
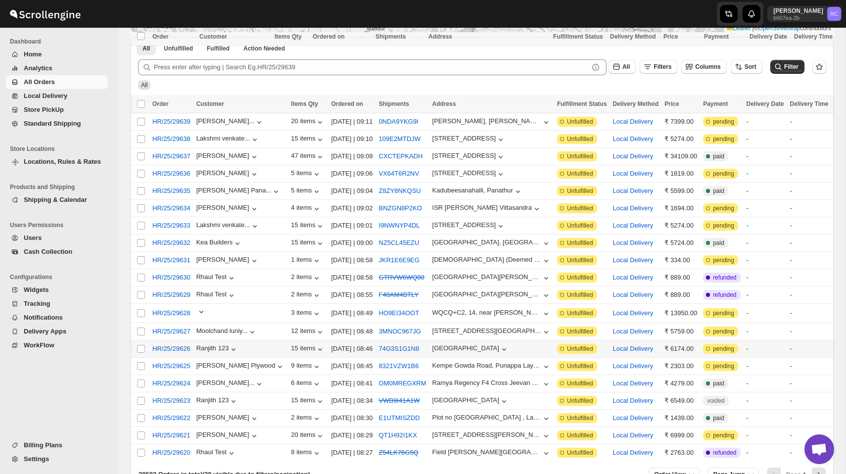
scroll to position [257, 0]
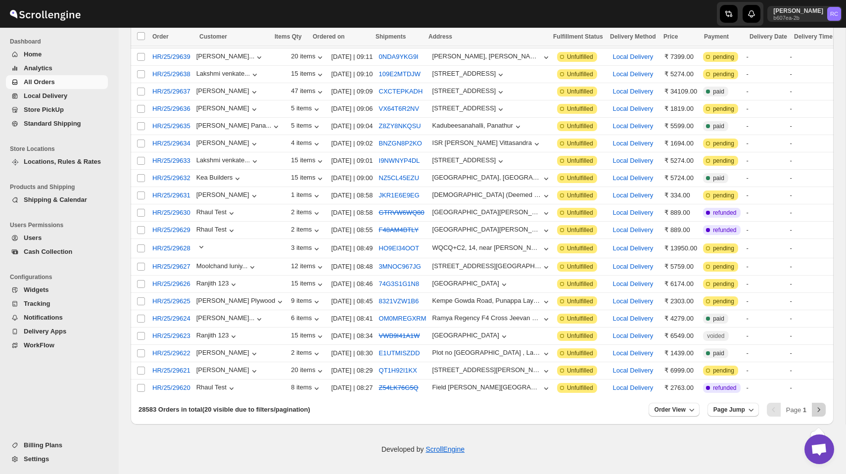
click at [813, 409] on button "Next" at bounding box center [819, 410] width 14 height 14
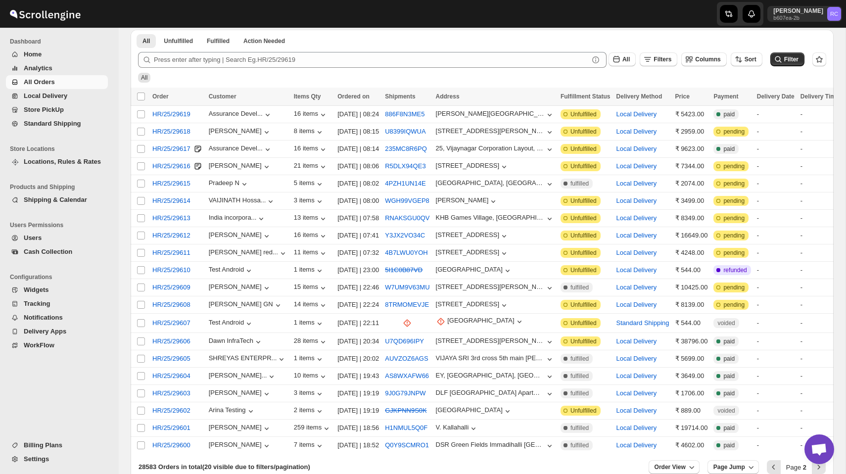
scroll to position [174, 0]
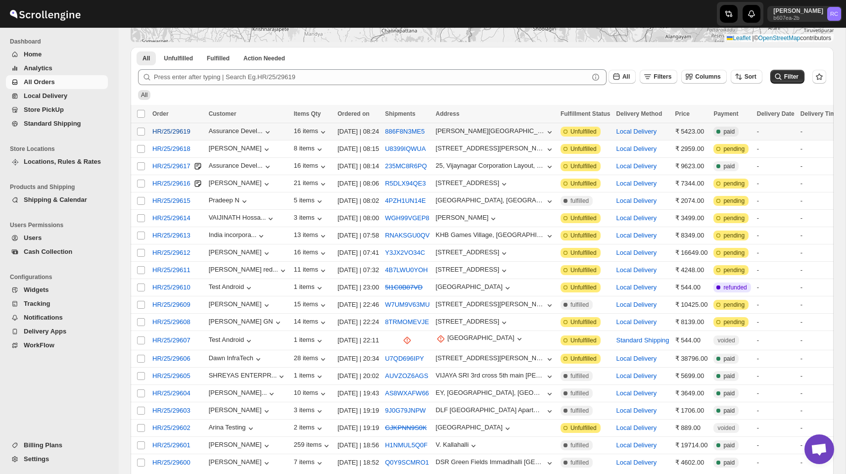
click at [180, 132] on span "HR/25/29619" at bounding box center [171, 132] width 38 height 10
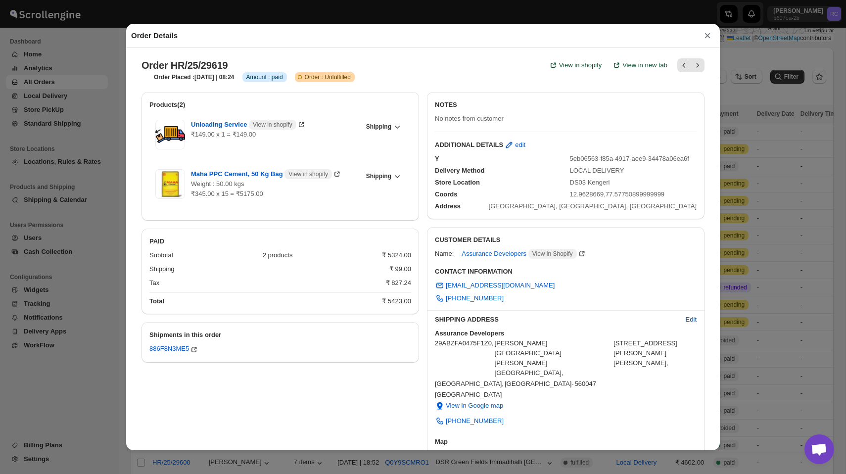
click at [706, 33] on button "×" at bounding box center [707, 36] width 15 height 14
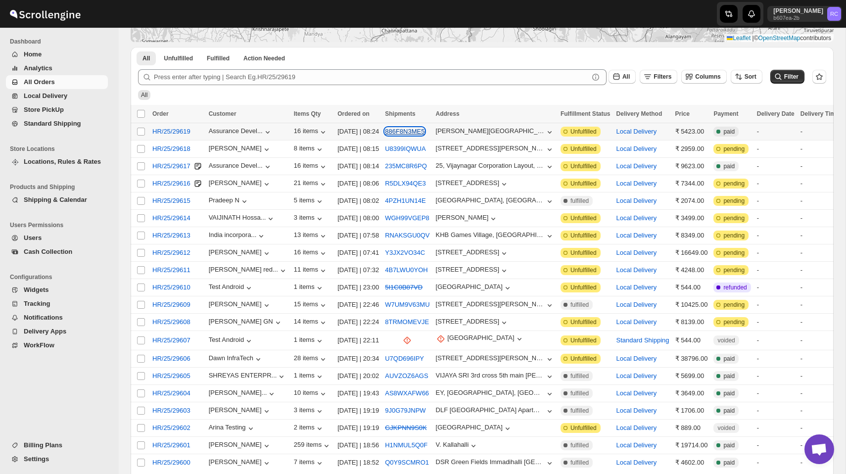
click at [418, 129] on button "886F8N3ME5" at bounding box center [405, 131] width 40 height 7
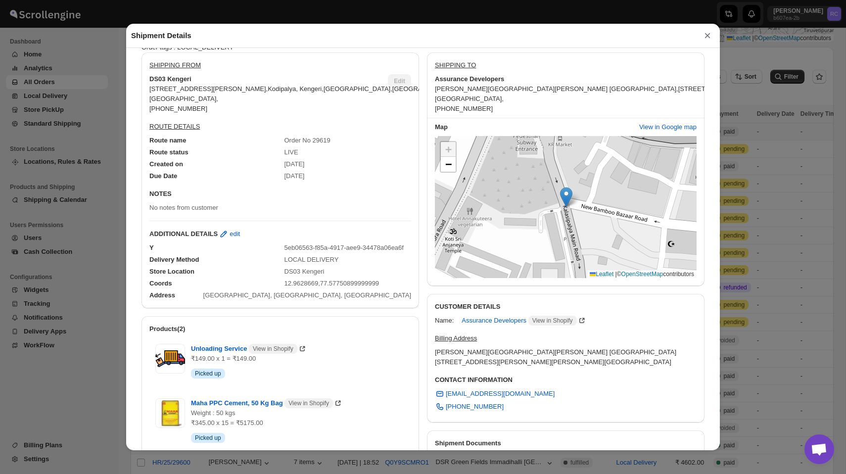
scroll to position [71, 0]
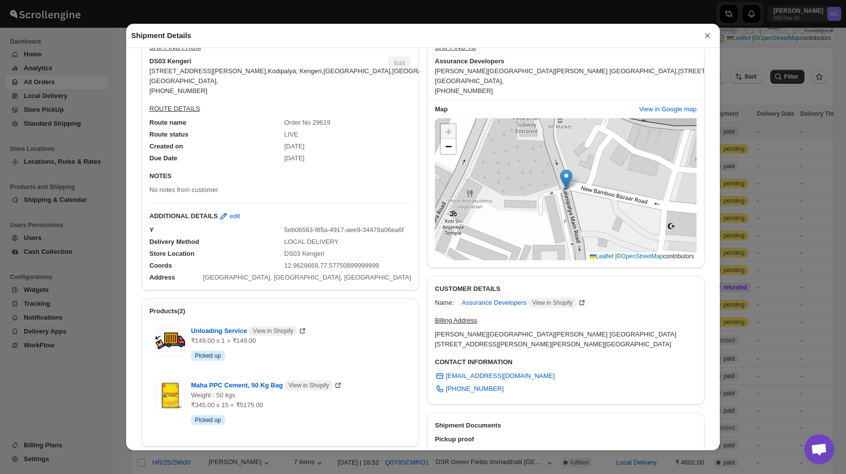
click at [704, 37] on button "×" at bounding box center [707, 36] width 15 height 14
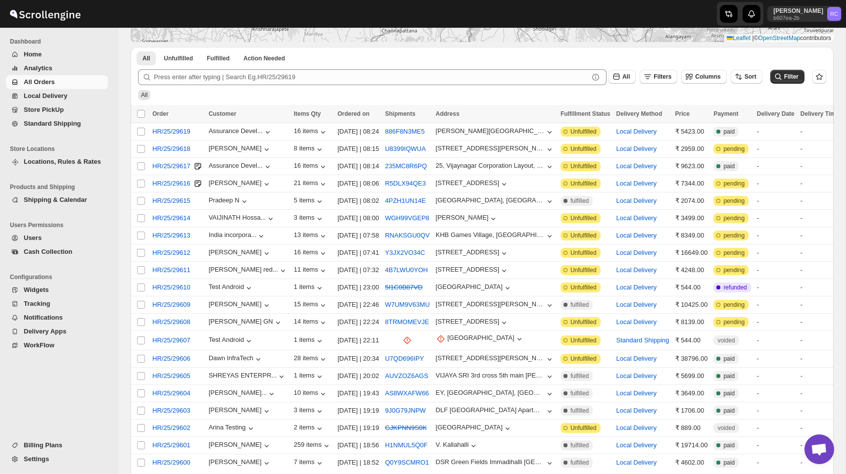
click at [49, 83] on span "All Orders" at bounding box center [39, 81] width 31 height 7
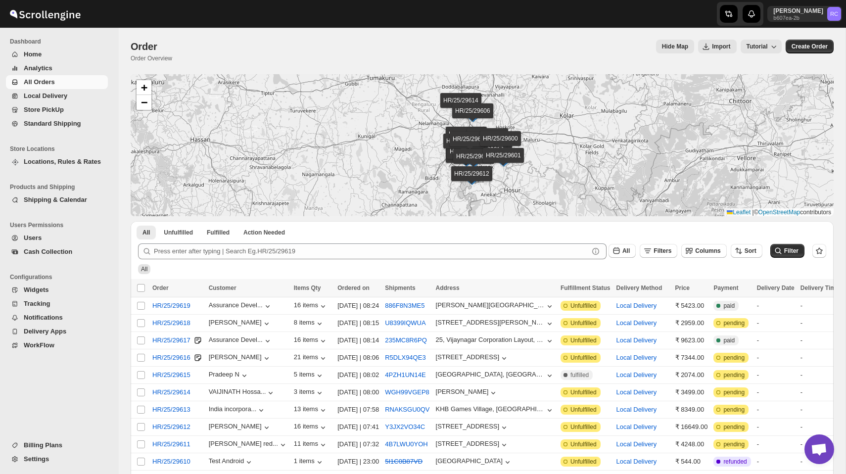
click at [53, 84] on span "All Orders" at bounding box center [39, 81] width 31 height 7
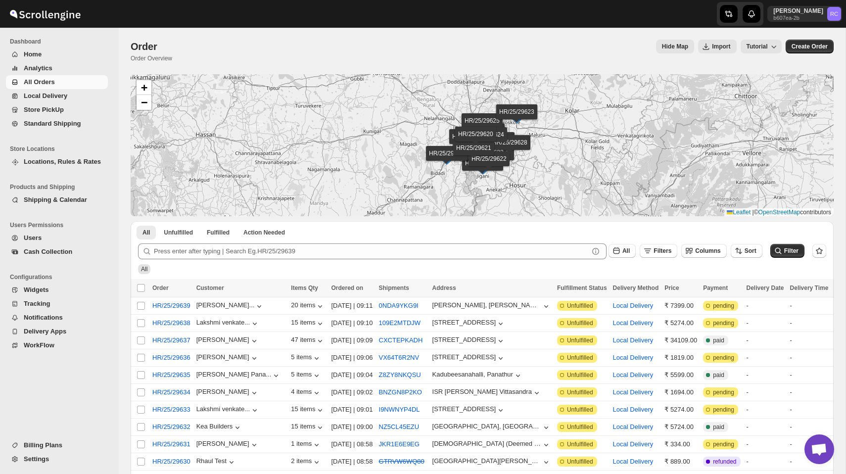
click at [60, 51] on span "Home" at bounding box center [65, 54] width 82 height 10
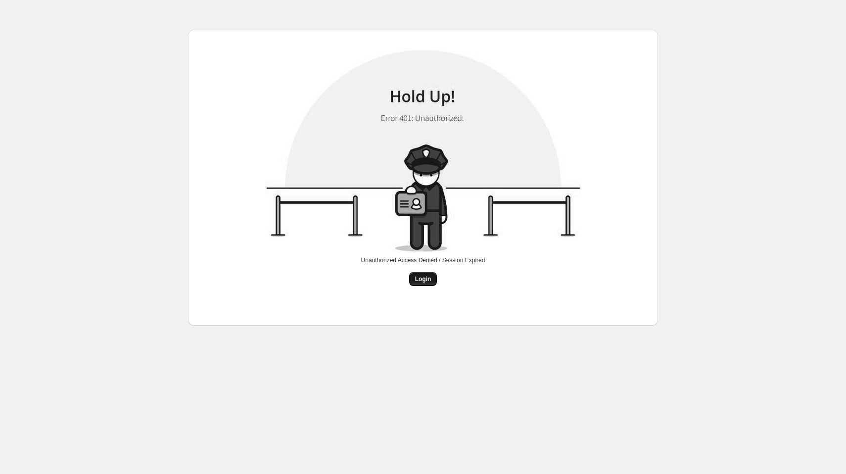
click at [423, 276] on span "Login" at bounding box center [423, 279] width 16 height 8
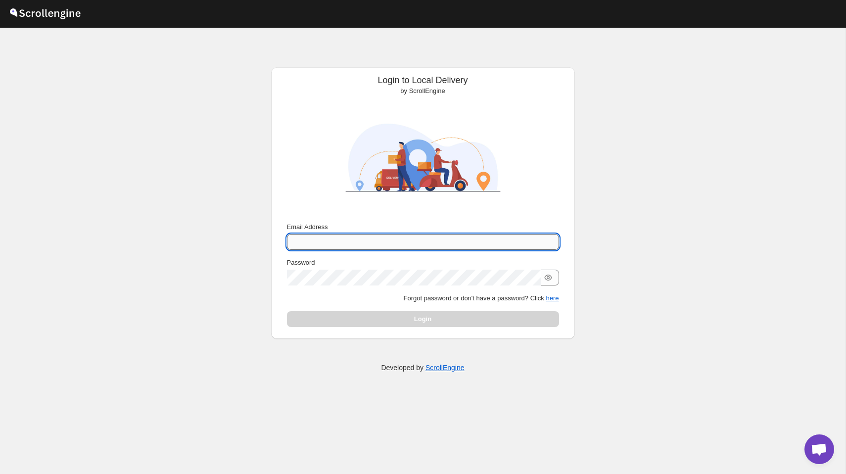
click at [337, 243] on input "Email Address" at bounding box center [423, 242] width 272 height 16
type input "[PERSON_NAME][EMAIL_ADDRESS][DOMAIN_NAME]"
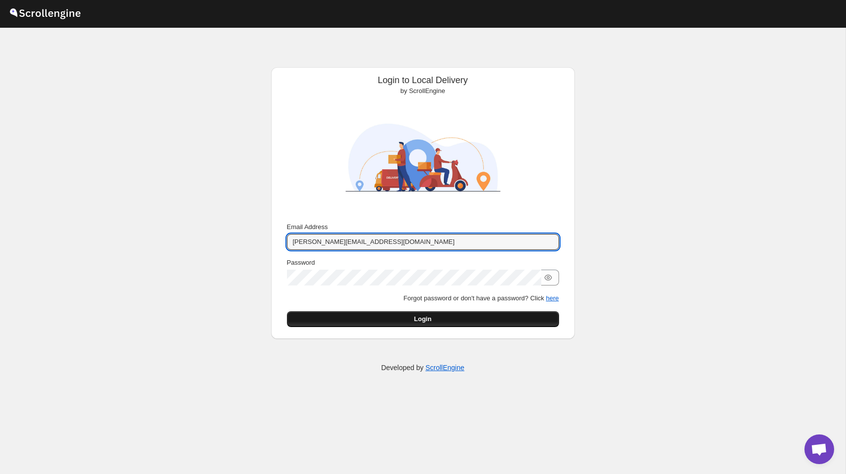
click at [404, 321] on button "Login" at bounding box center [423, 319] width 272 height 16
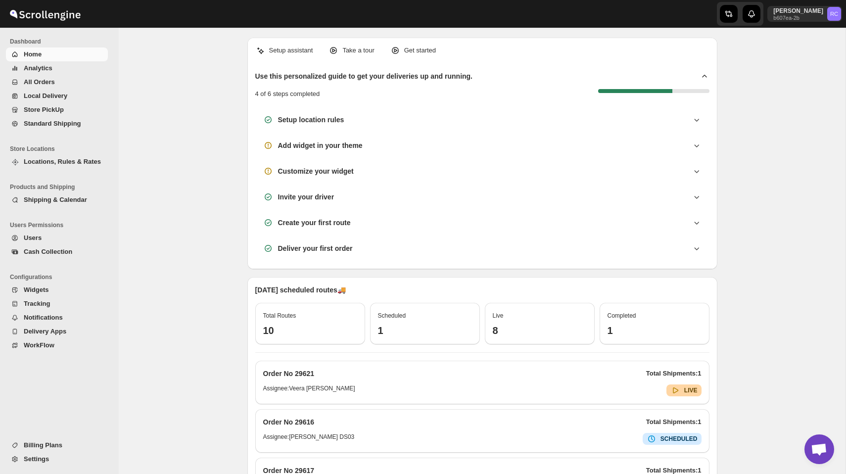
click at [50, 64] on span "Analytics" at bounding box center [38, 67] width 29 height 7
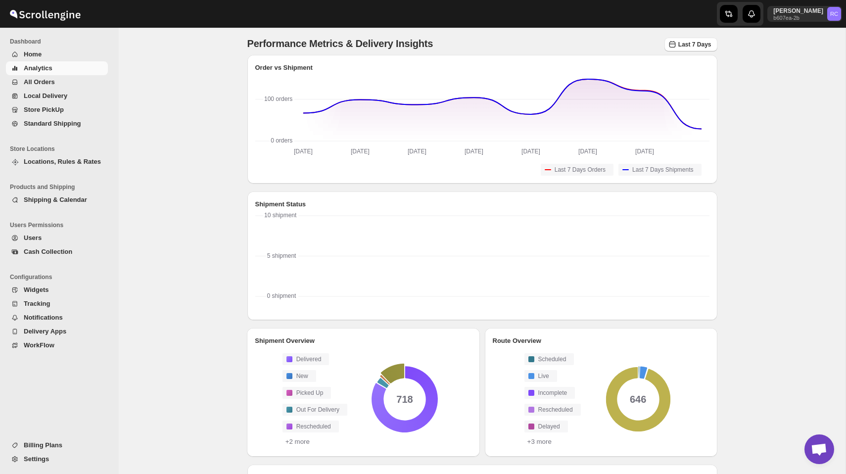
click at [47, 81] on span "All Orders" at bounding box center [39, 81] width 31 height 7
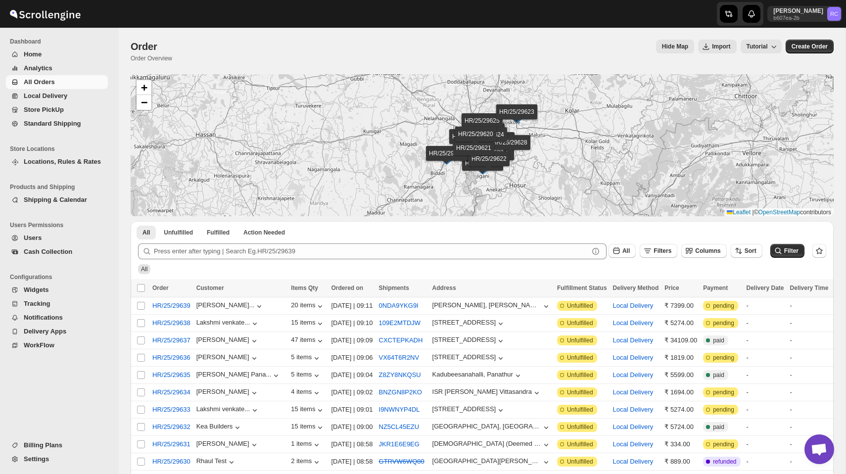
click at [42, 458] on span "Settings" at bounding box center [36, 458] width 25 height 7
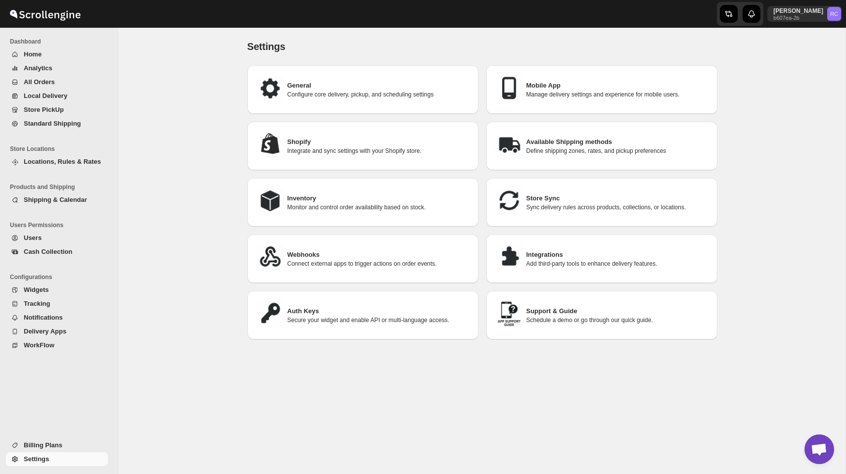
click at [556, 201] on h3 "Store Sync" at bounding box center [617, 198] width 183 height 10
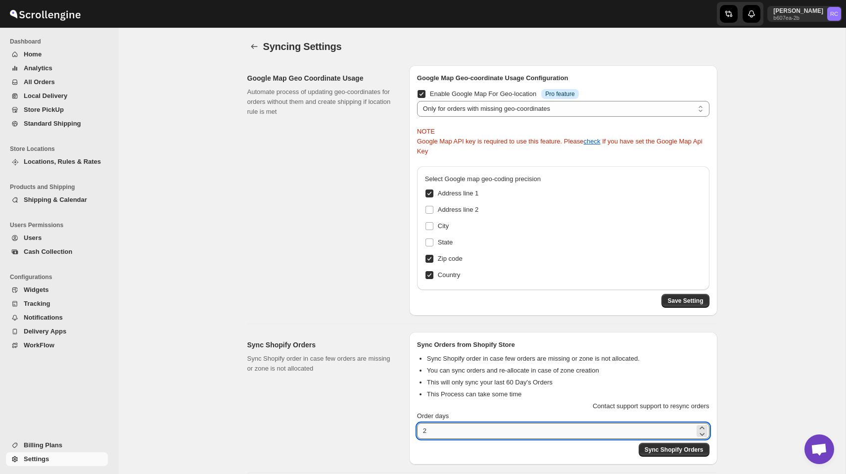
click at [435, 434] on input "2" at bounding box center [555, 431] width 277 height 16
type input "1"
click at [676, 451] on span "Sync Shopify Orders" at bounding box center [673, 450] width 59 height 8
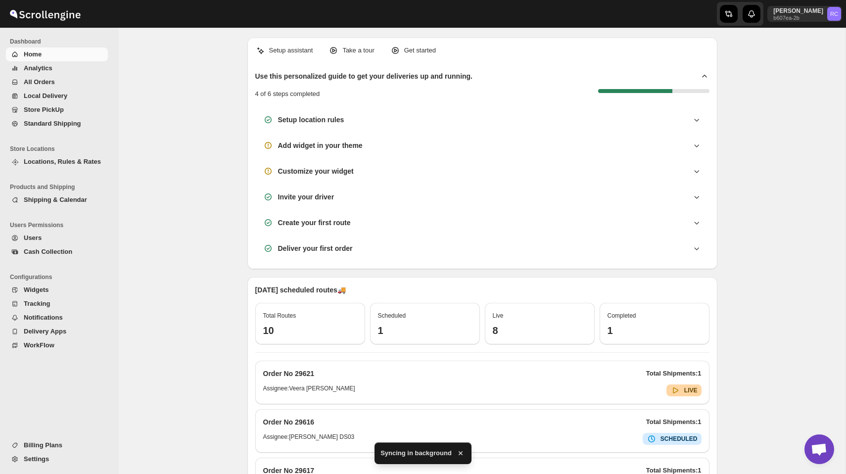
click at [69, 66] on span "Analytics" at bounding box center [65, 68] width 82 height 10
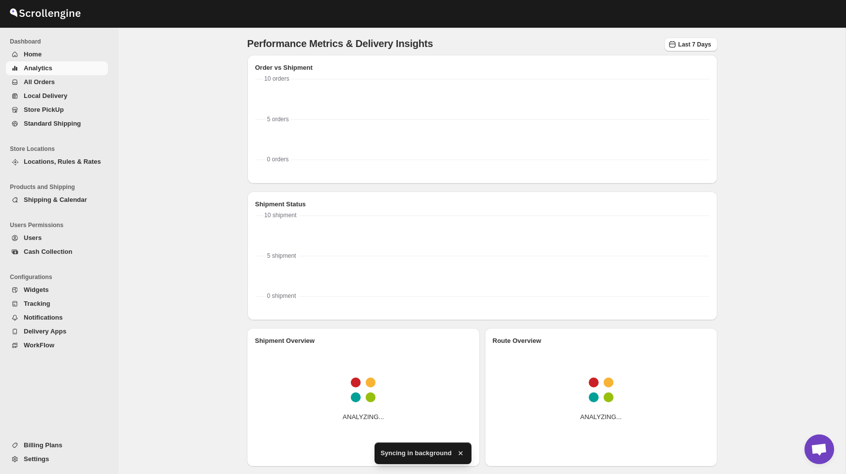
click at [63, 74] on button "Analytics" at bounding box center [57, 68] width 102 height 14
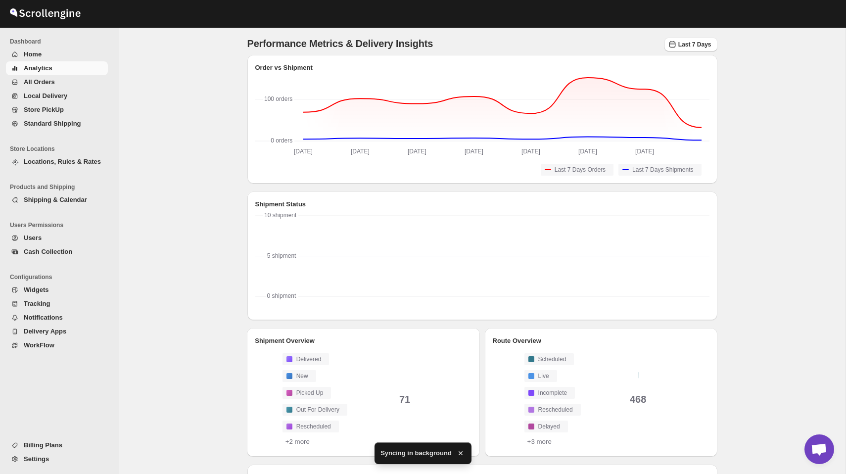
click at [66, 78] on span "All Orders" at bounding box center [65, 82] width 82 height 10
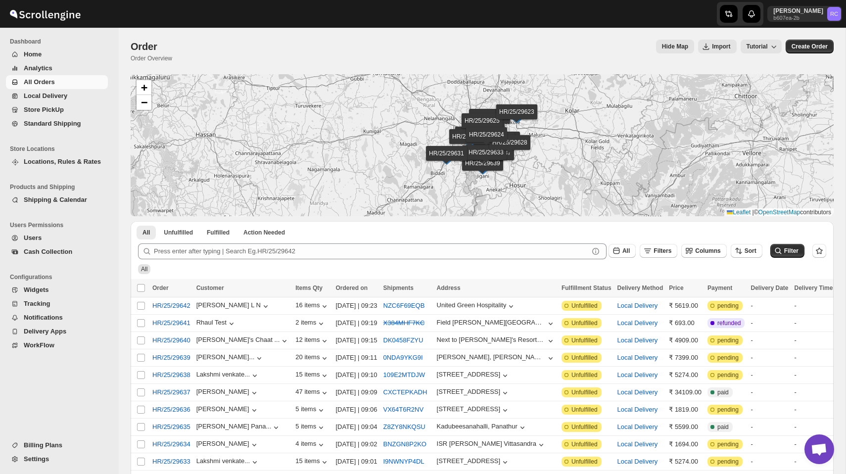
click at [326, 265] on div "All" at bounding box center [480, 264] width 692 height 19
click at [55, 45] on li "Dashboard" at bounding box center [57, 42] width 114 height 12
click at [55, 54] on span "Home" at bounding box center [65, 54] width 82 height 10
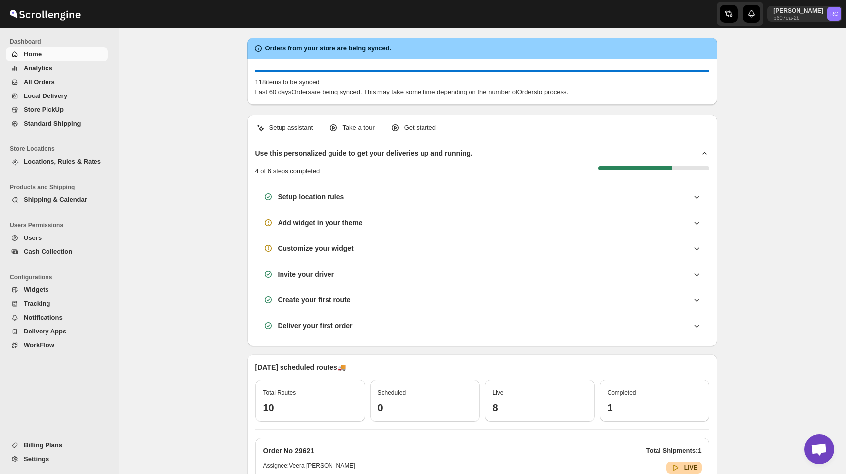
click at [177, 142] on div "Orders from your store are being synced. 118 items to be synced Last 60 days Or…" at bounding box center [482, 461] width 726 height 867
click at [61, 66] on span "Analytics" at bounding box center [65, 68] width 82 height 10
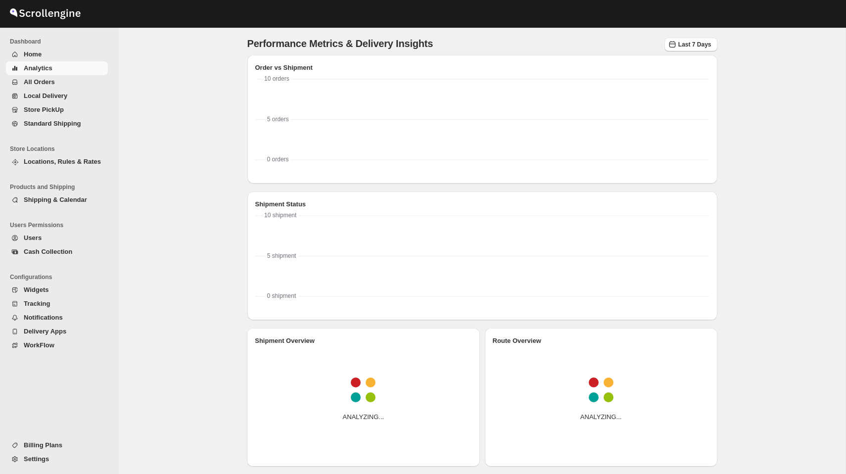
click at [63, 85] on span "All Orders" at bounding box center [65, 82] width 82 height 10
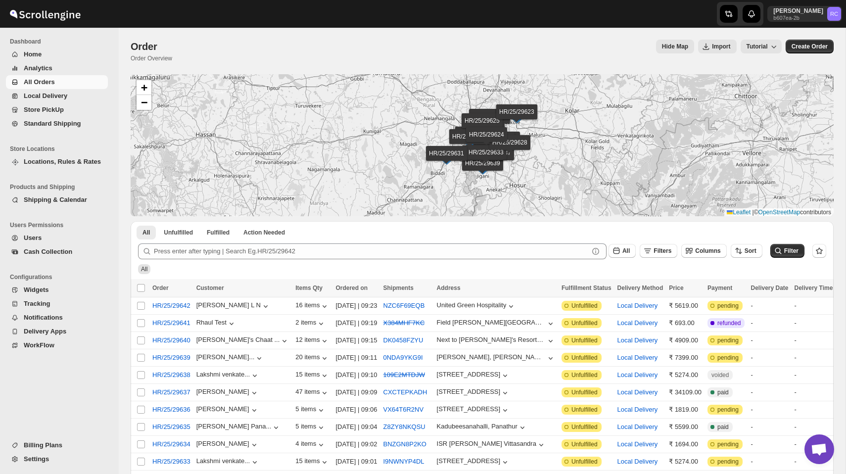
click at [66, 68] on span "Analytics" at bounding box center [65, 68] width 82 height 10
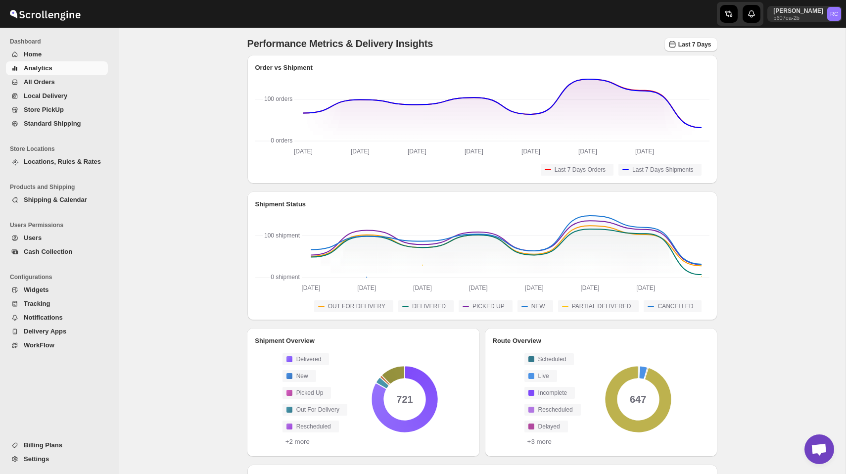
click at [65, 84] on span "All Orders" at bounding box center [65, 82] width 82 height 10
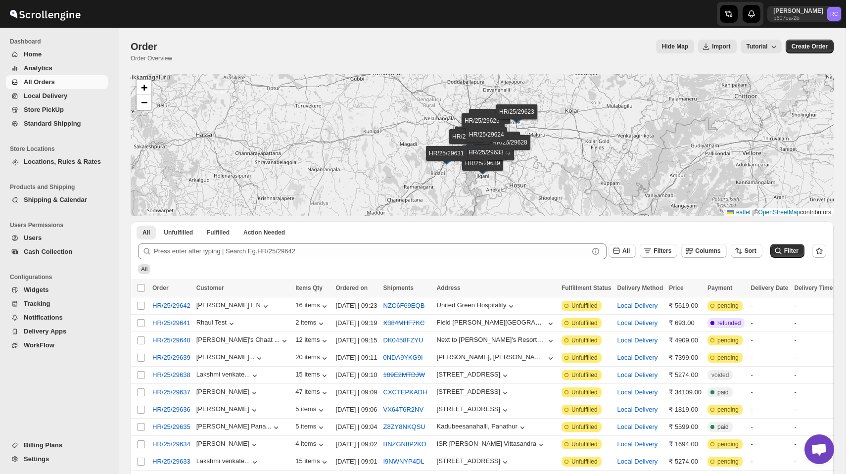
click at [66, 69] on span "Analytics" at bounding box center [65, 68] width 82 height 10
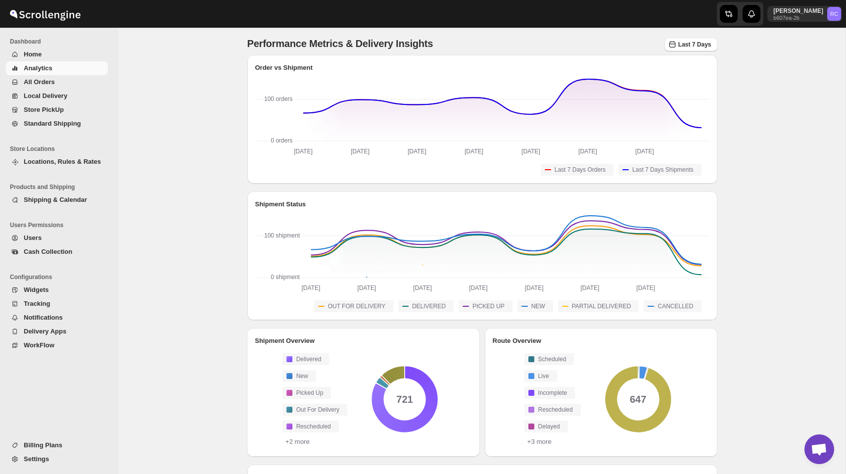
click at [63, 75] on button "All Orders" at bounding box center [57, 82] width 102 height 14
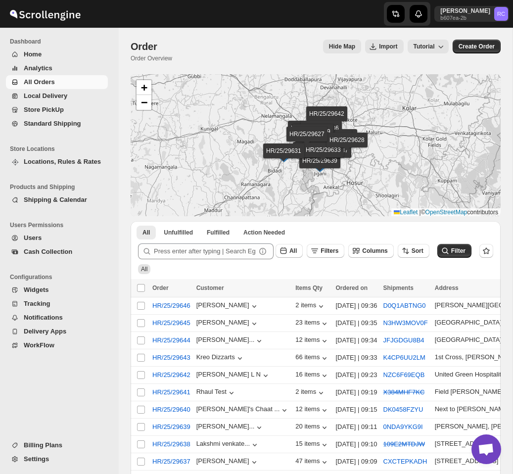
click at [45, 66] on span "Analytics" at bounding box center [38, 67] width 29 height 7
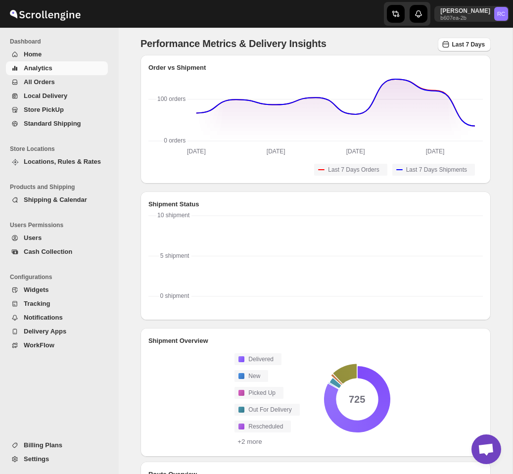
click at [34, 83] on span "All Orders" at bounding box center [39, 81] width 31 height 7
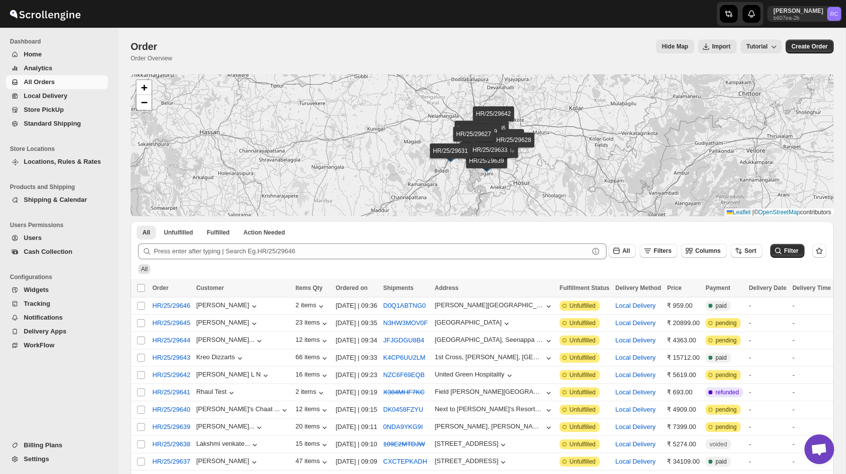
click at [62, 461] on span "Settings" at bounding box center [65, 459] width 82 height 10
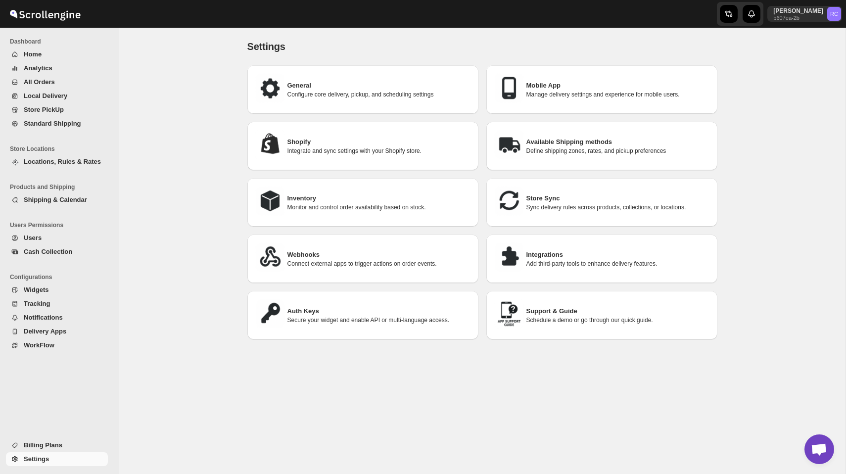
click at [326, 76] on div "General Configure core delivery, pickup, and scheduling settings" at bounding box center [362, 89] width 215 height 33
select select "m"
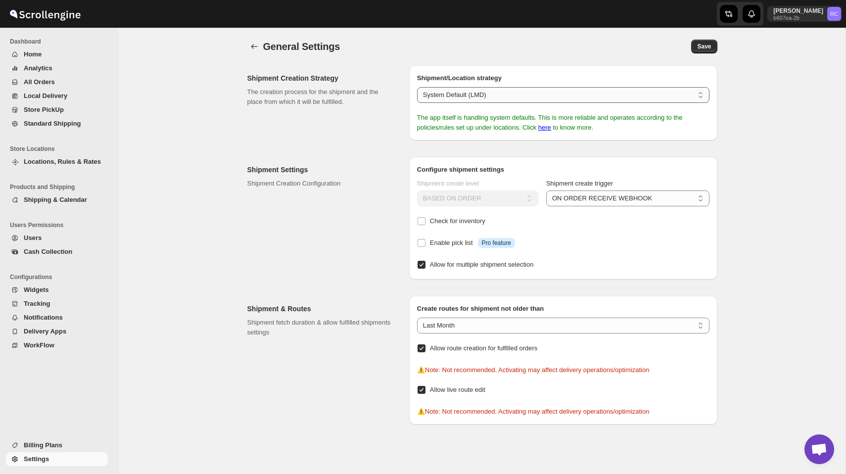
click at [496, 89] on select "System Default (LMD) Shopify Default" at bounding box center [563, 95] width 292 height 16
click at [365, 184] on p "Shipment Creation Configuration" at bounding box center [320, 184] width 146 height 10
click at [351, 274] on div "Shipment Settings Shipment Creation Configuration" at bounding box center [324, 218] width 154 height 123
click at [50, 81] on span "All Orders" at bounding box center [39, 81] width 31 height 7
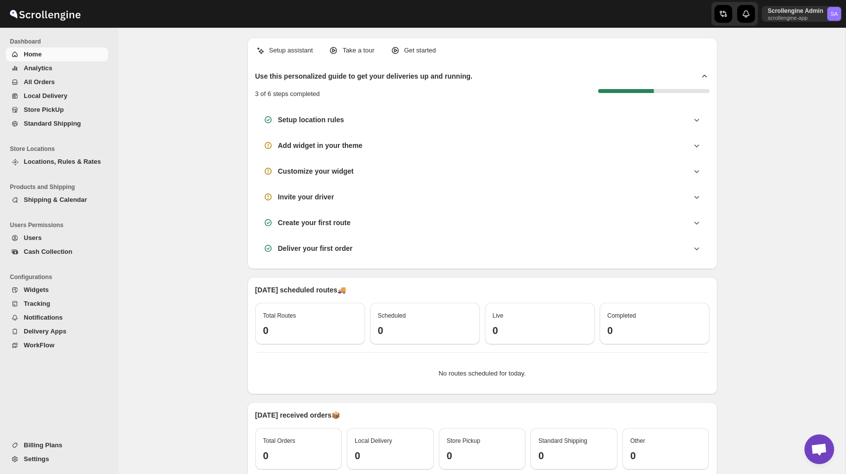
click at [65, 68] on span "Analytics" at bounding box center [65, 68] width 82 height 10
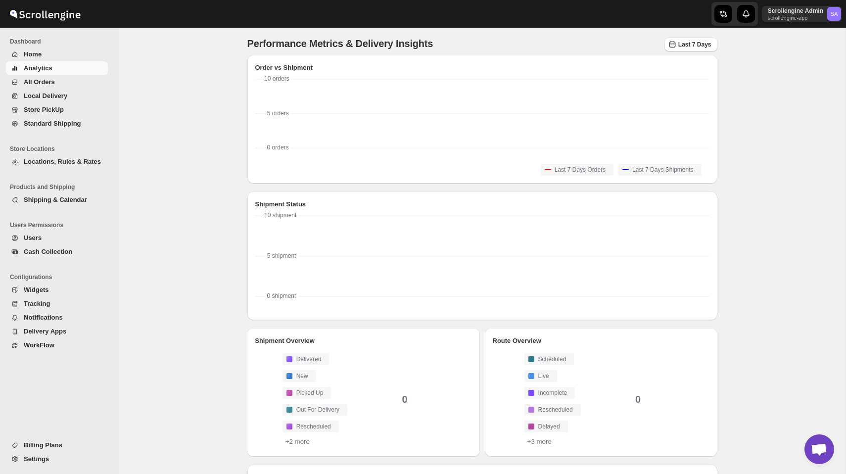
click at [69, 78] on span "All Orders" at bounding box center [65, 82] width 82 height 10
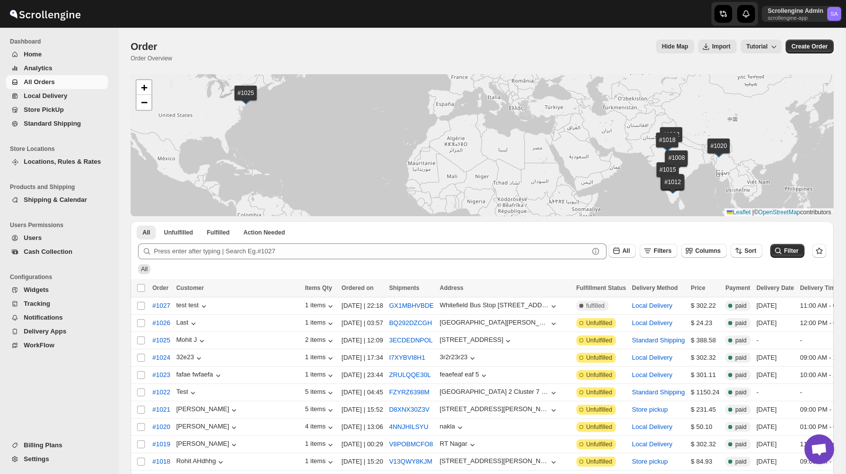
click at [287, 268] on div "All" at bounding box center [480, 264] width 692 height 19
click at [211, 38] on div "Order. This page is ready Order Order Overview Hide Map Import Tutorial More ac…" at bounding box center [482, 51] width 703 height 46
click at [361, 53] on div "Hide Map Import Tutorial" at bounding box center [480, 47] width 601 height 14
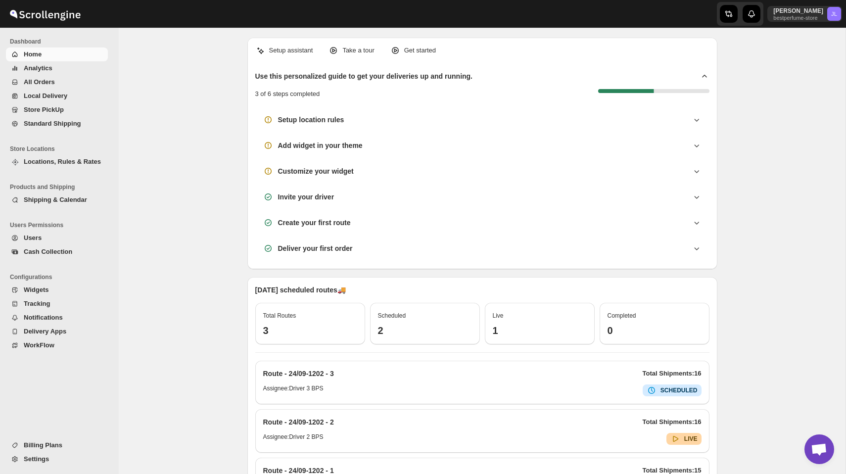
scroll to position [160, 0]
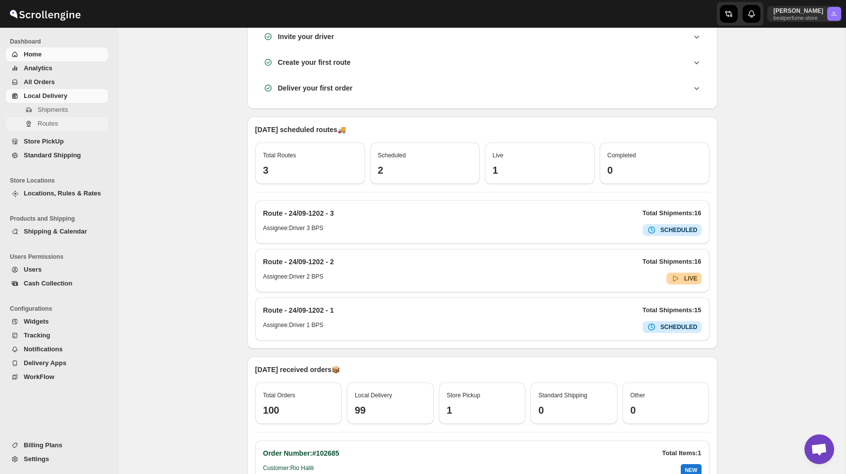
click at [60, 127] on span "Routes" at bounding box center [72, 124] width 68 height 10
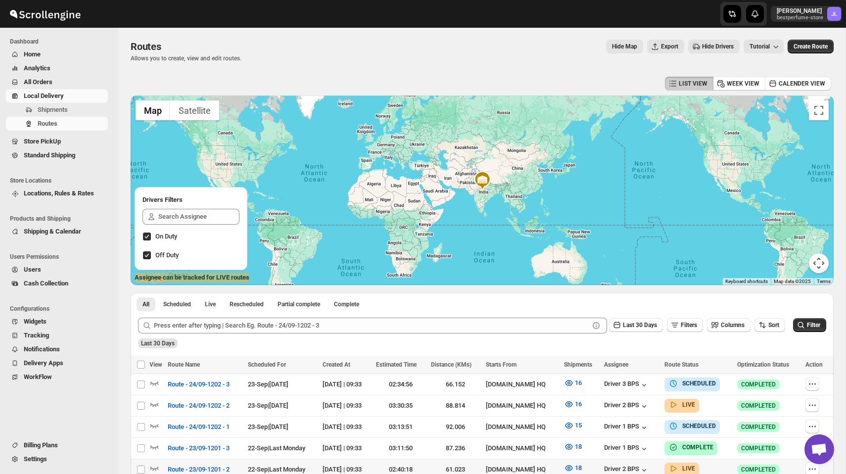
scroll to position [60, 0]
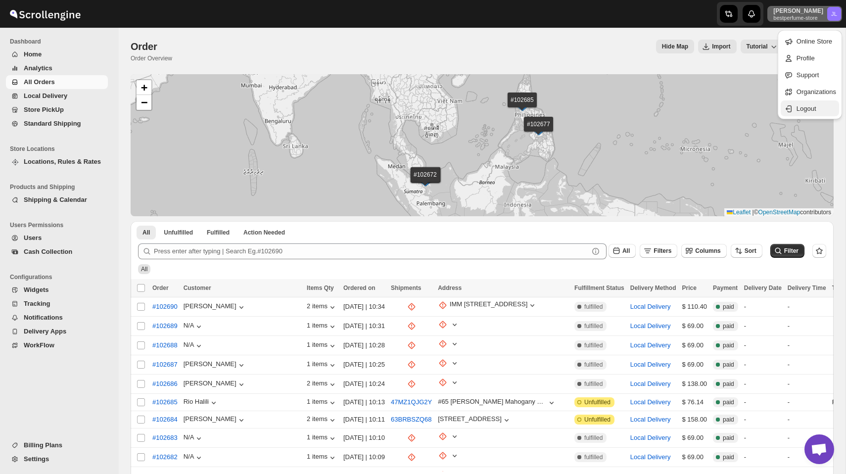
click at [800, 111] on span "Logout" at bounding box center [806, 108] width 20 height 7
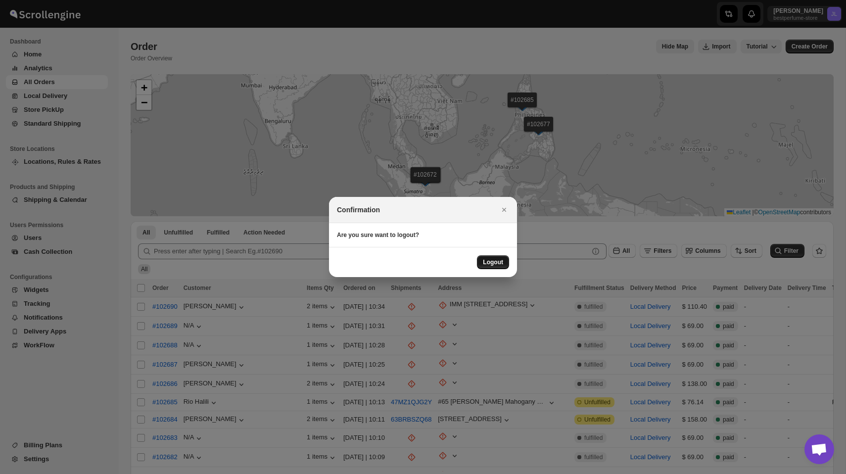
click at [489, 266] on button "Logout" at bounding box center [493, 262] width 32 height 14
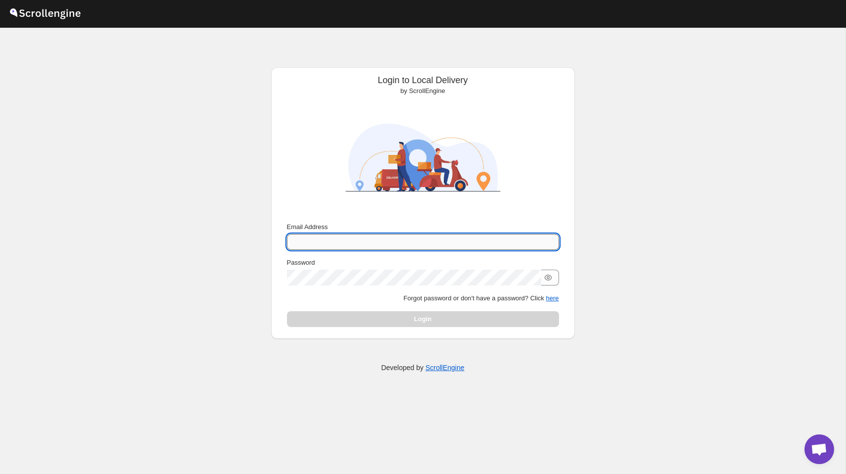
click at [401, 239] on input "Email Address" at bounding box center [423, 242] width 272 height 16
type input "nawneet.sharma@outlook.com"
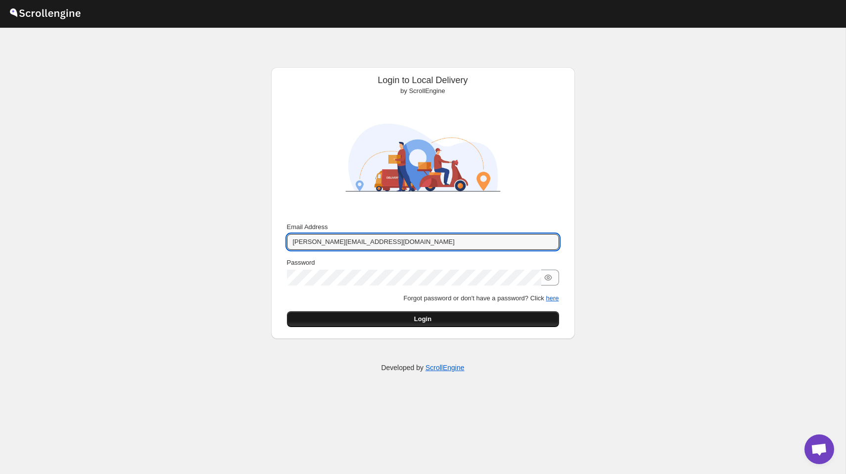
click at [471, 322] on button "Login" at bounding box center [423, 319] width 272 height 16
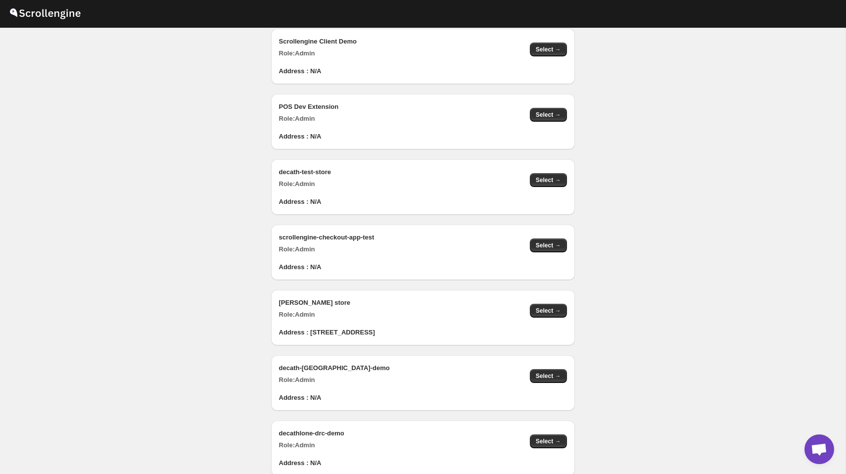
scroll to position [14, 0]
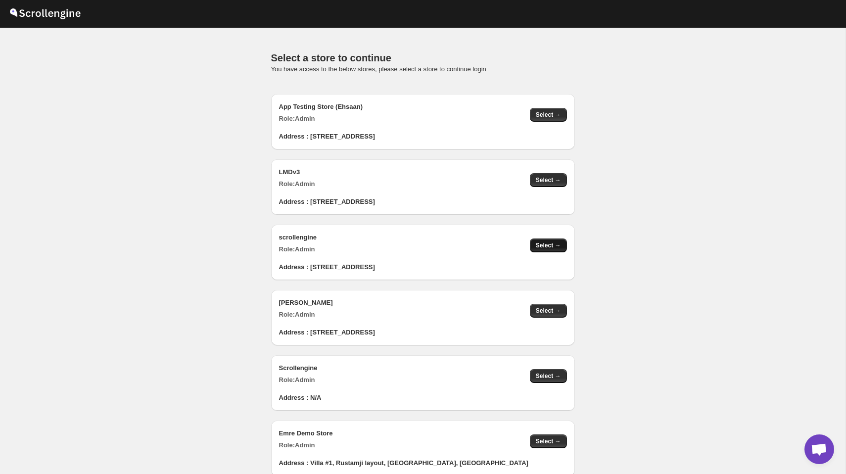
click at [546, 246] on span "Select →" at bounding box center [548, 245] width 25 height 8
